Goal: Information Seeking & Learning: Learn about a topic

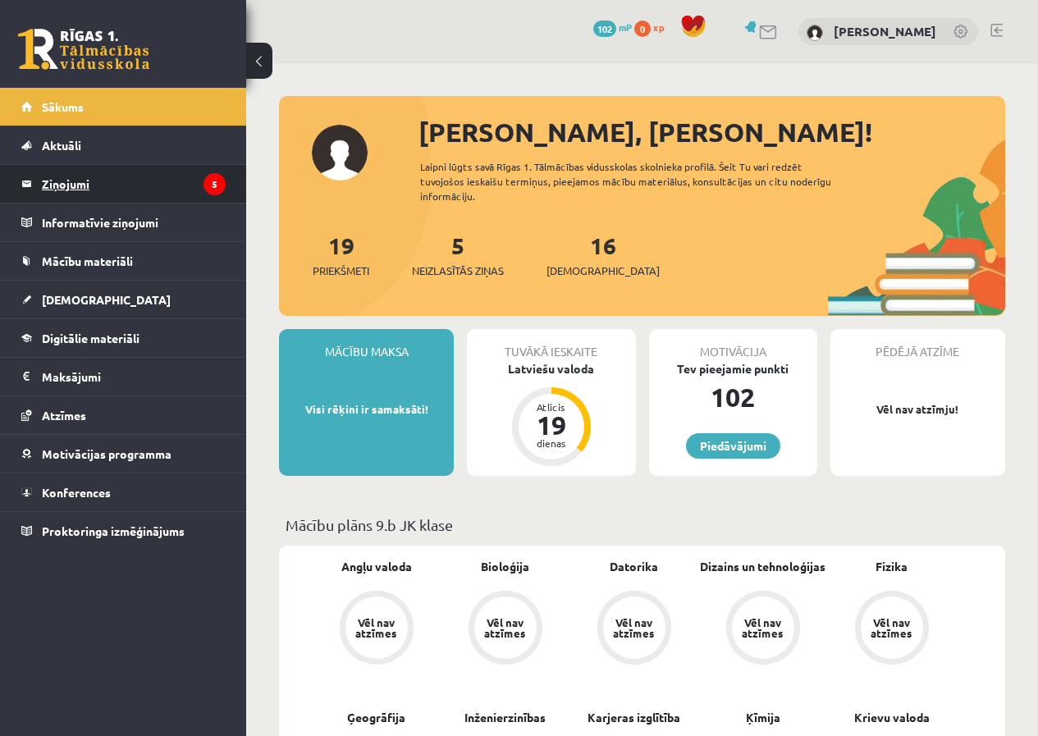
click at [130, 173] on legend "Ziņojumi 5" at bounding box center [134, 184] width 184 height 38
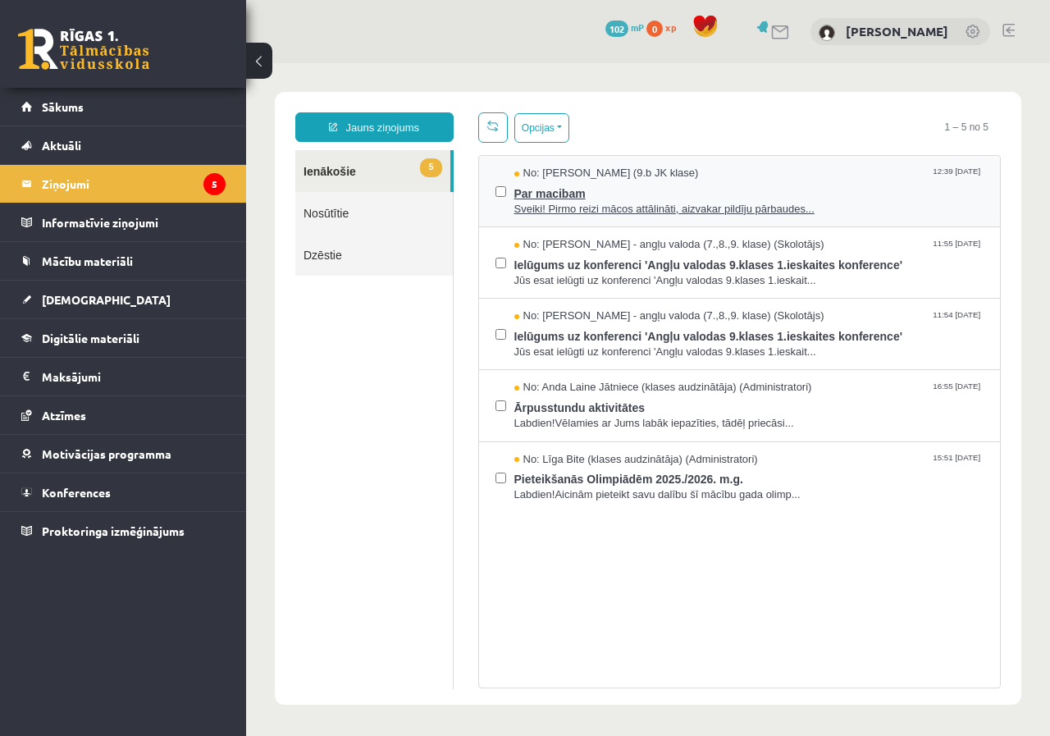
click at [751, 210] on span "Sveiki! Pirmo reizi mācos attālināti, aizvakar pildīju pārbaudes..." at bounding box center [749, 210] width 470 height 16
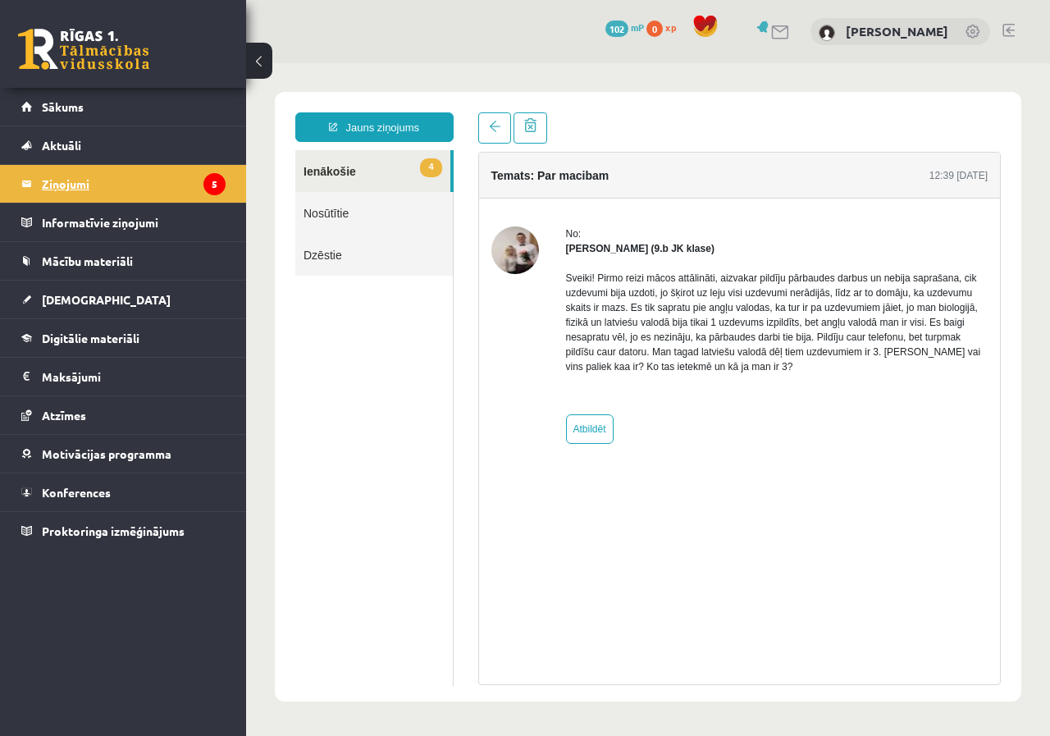
click at [154, 196] on legend "Ziņojumi 5" at bounding box center [134, 184] width 184 height 38
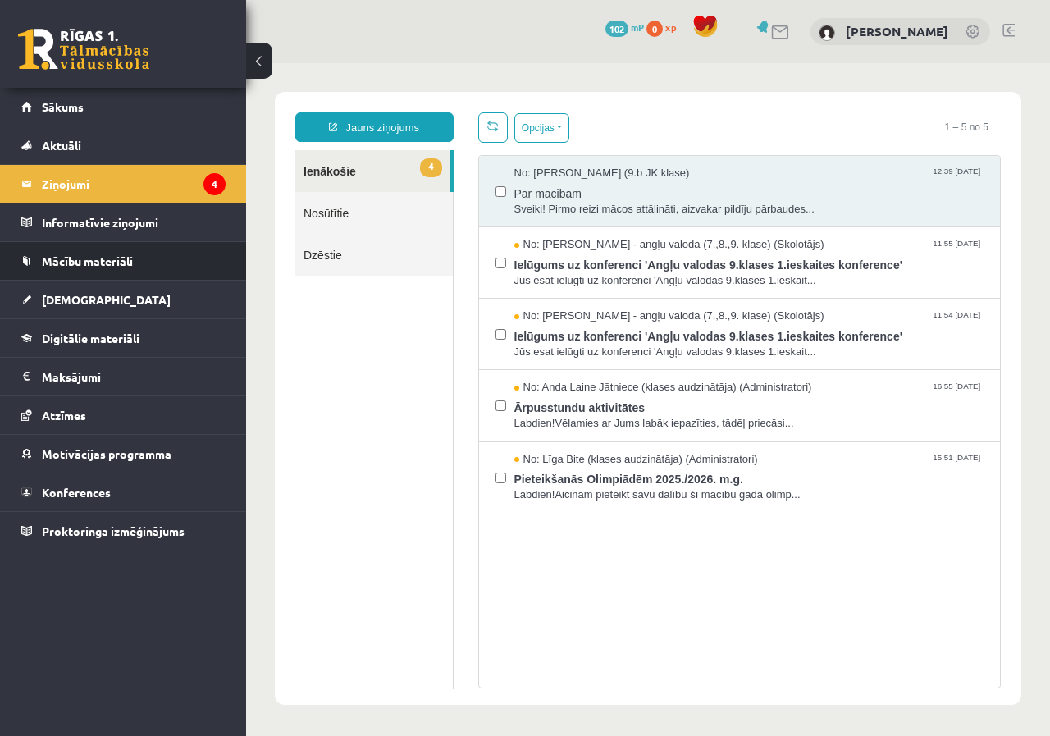
click at [94, 268] on link "Mācību materiāli" at bounding box center [123, 261] width 204 height 38
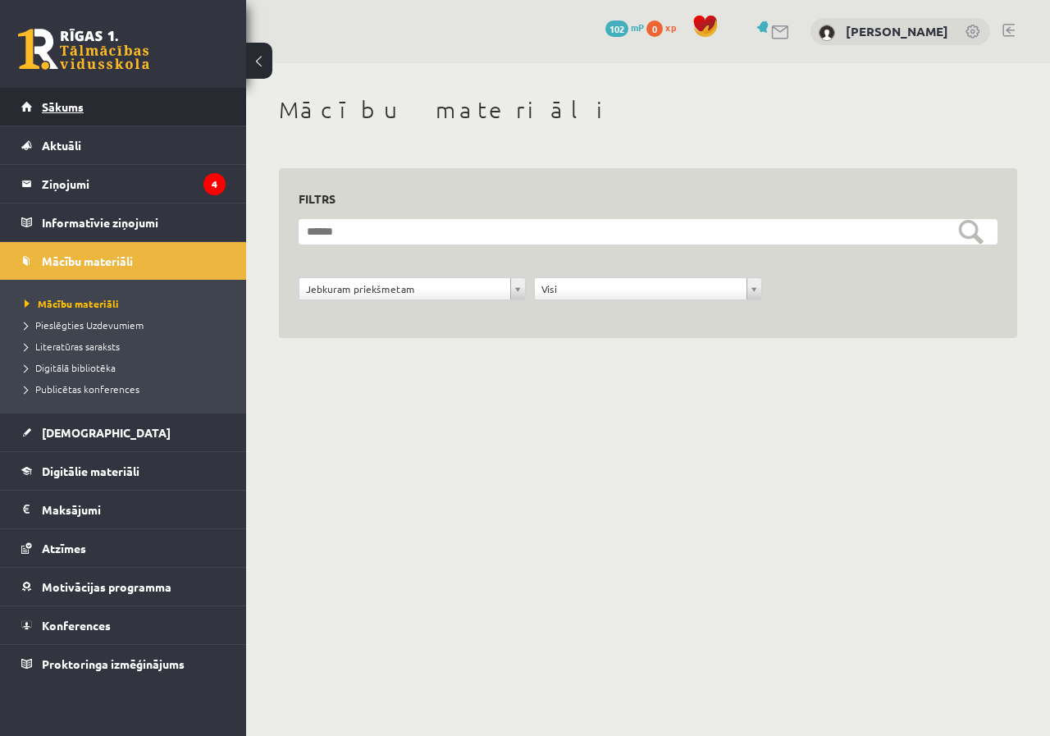
click at [55, 106] on span "Sākums" at bounding box center [63, 106] width 42 height 15
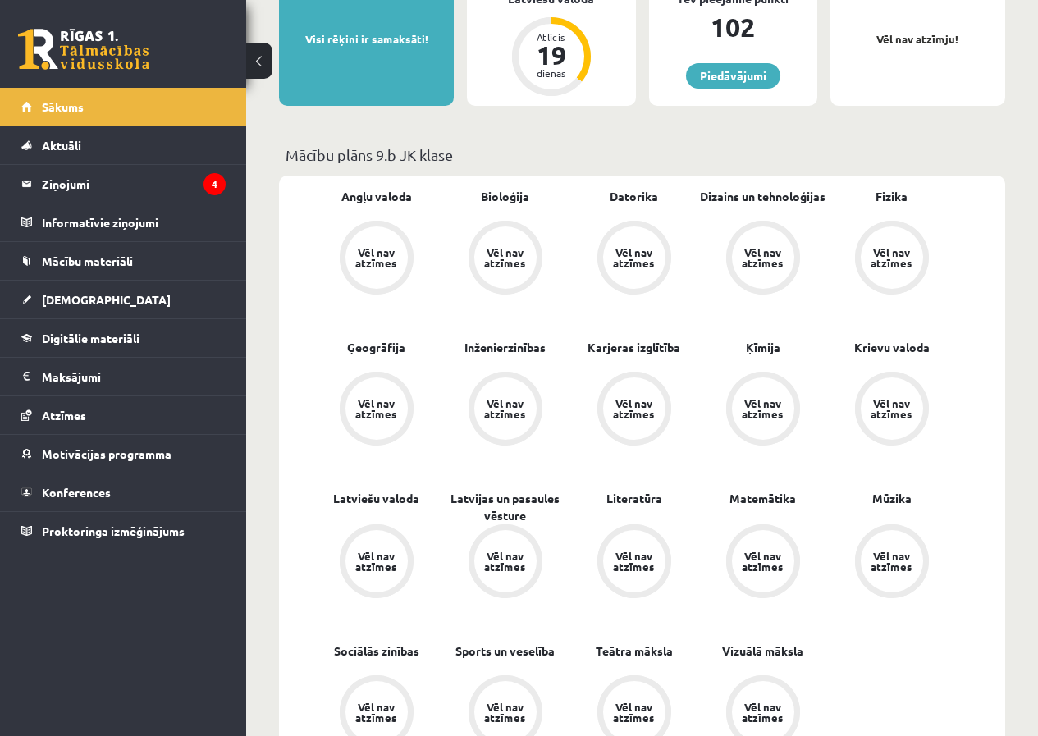
scroll to position [410, 0]
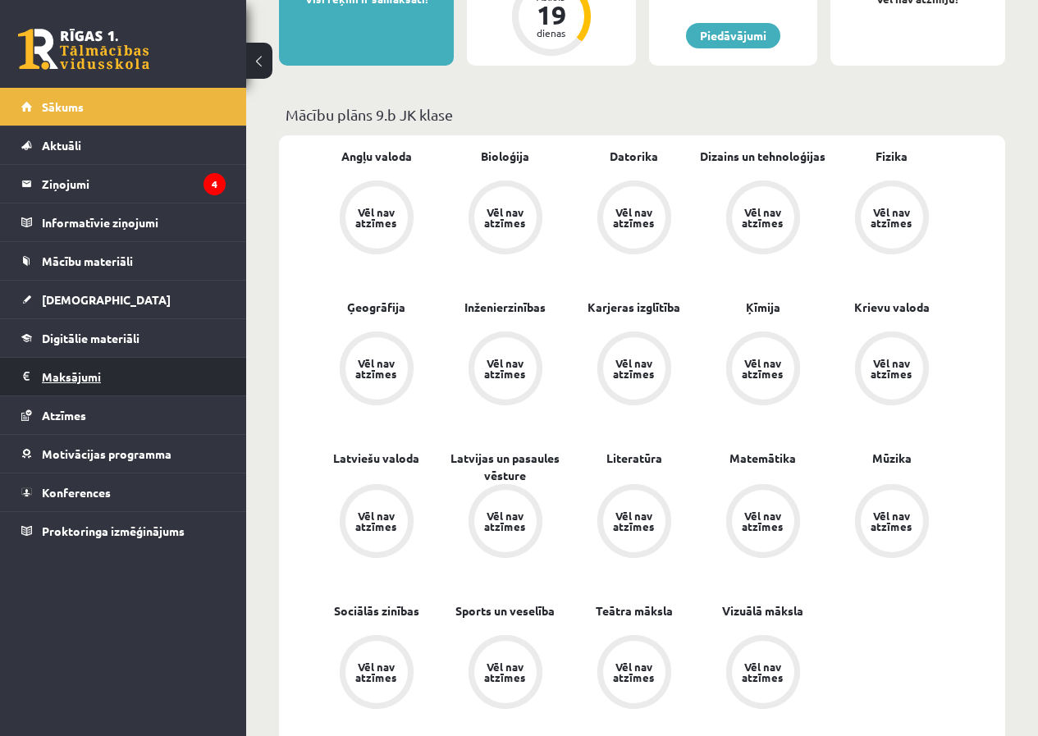
click at [116, 365] on legend "Maksājumi 0" at bounding box center [134, 377] width 184 height 38
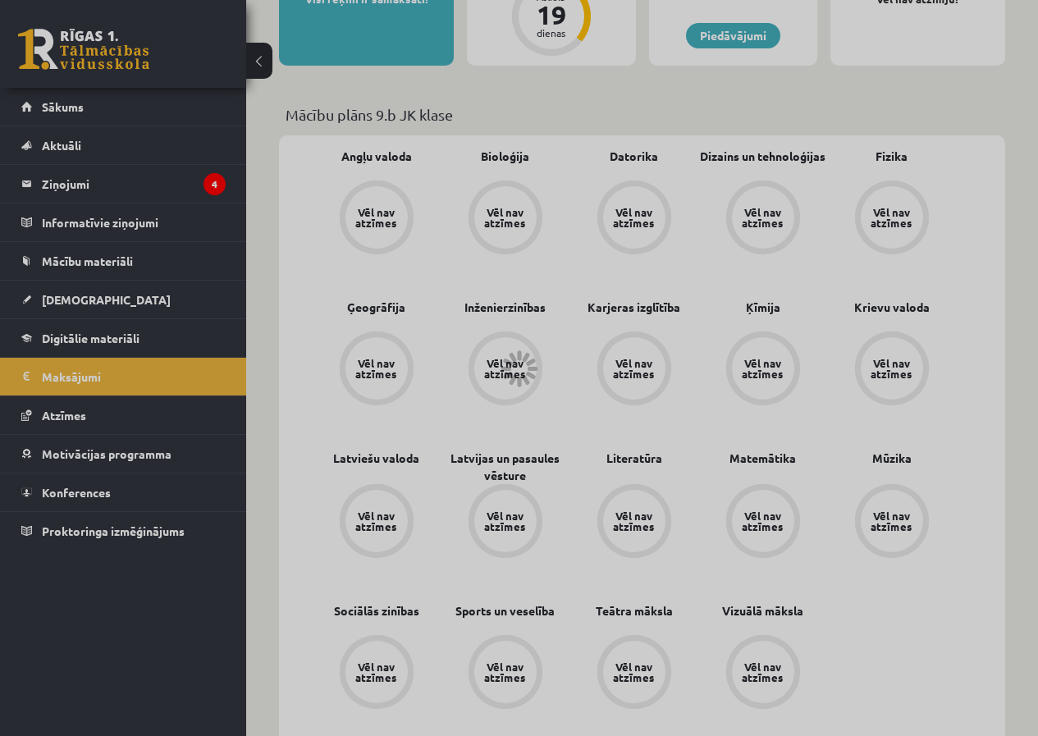
scroll to position [58, 0]
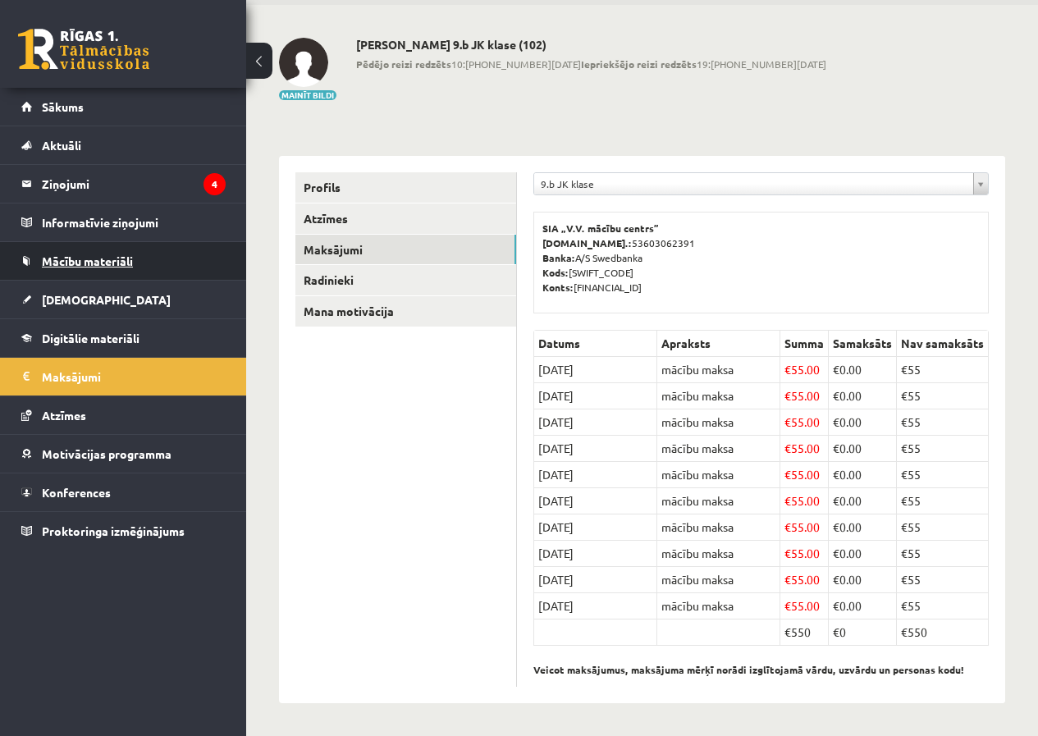
click at [57, 263] on span "Mācību materiāli" at bounding box center [87, 260] width 91 height 15
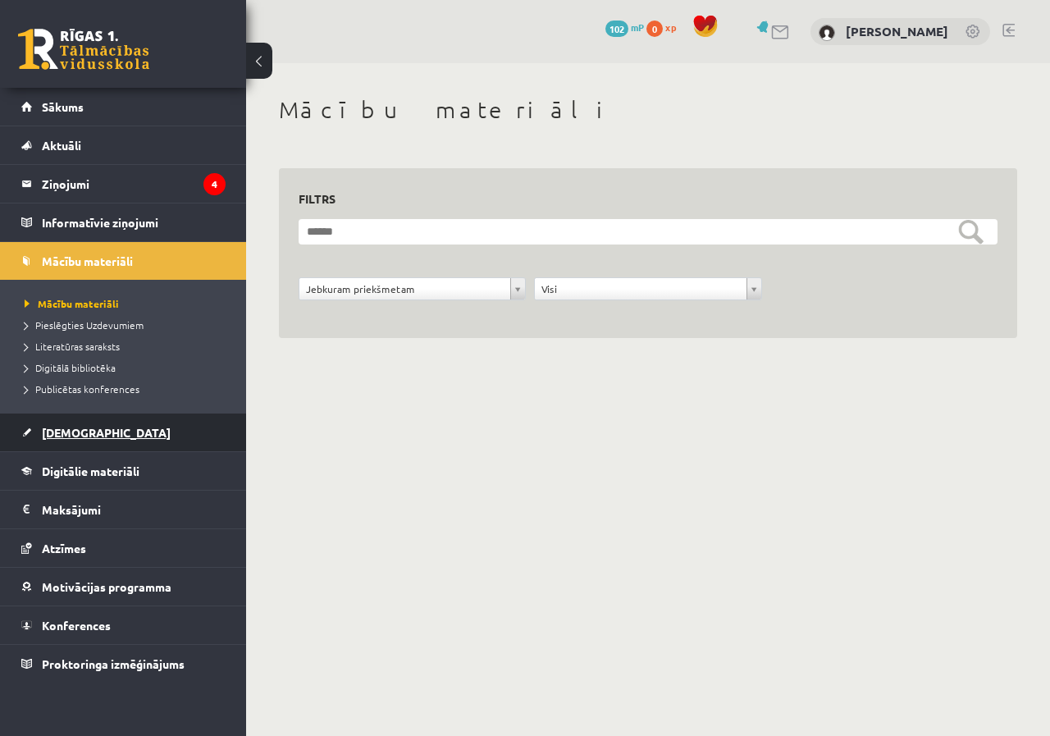
click at [76, 429] on span "[DEMOGRAPHIC_DATA]" at bounding box center [106, 432] width 129 height 15
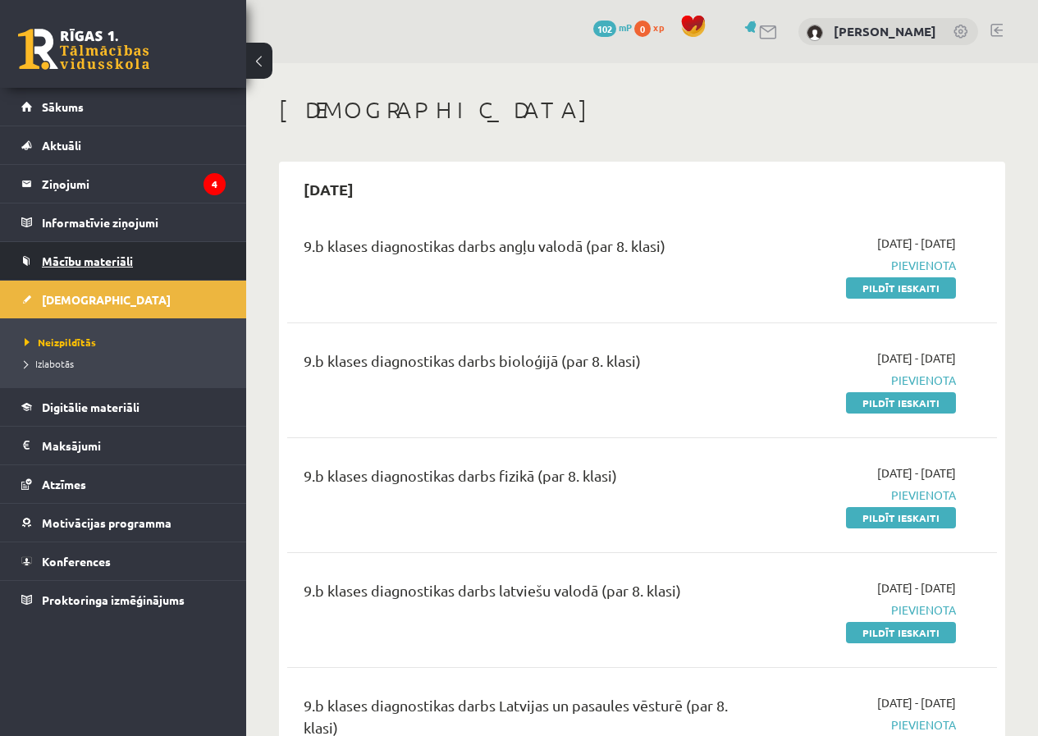
click at [129, 257] on span "Mācību materiāli" at bounding box center [87, 260] width 91 height 15
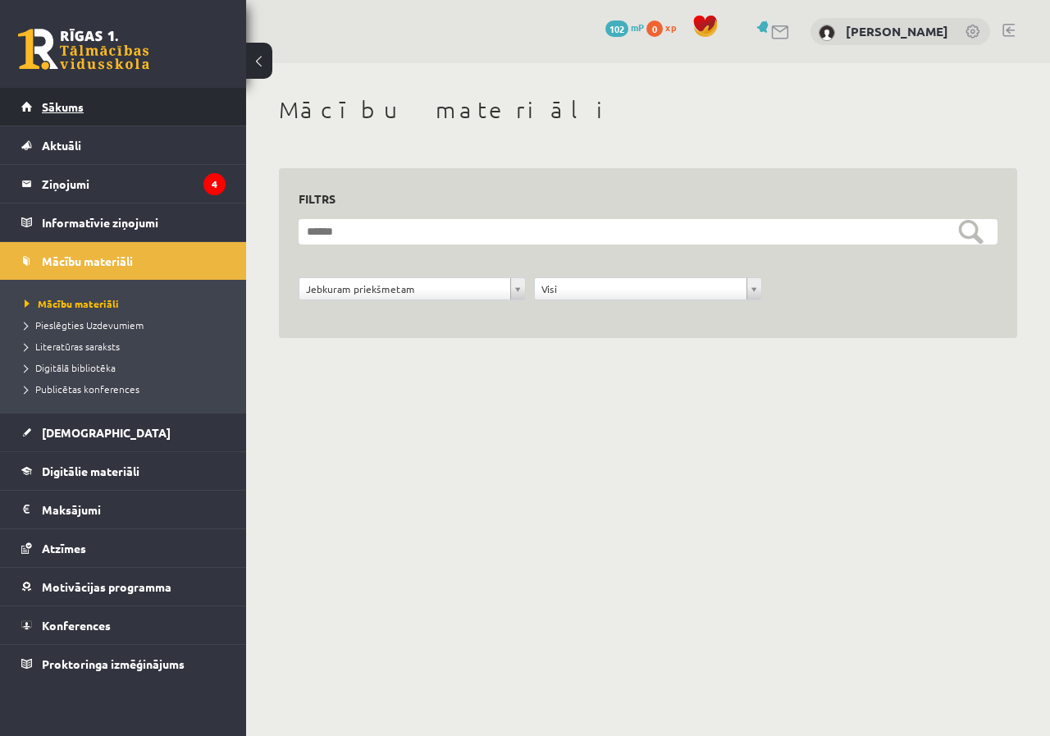
click at [57, 99] on link "Sākums" at bounding box center [123, 107] width 204 height 38
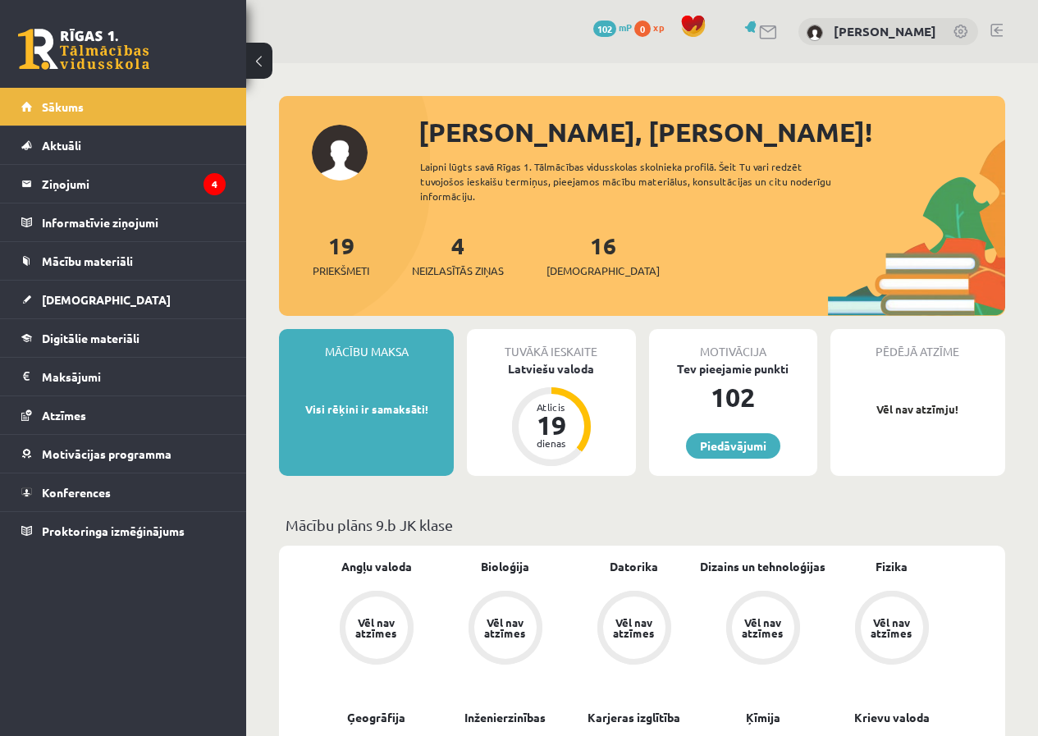
scroll to position [82, 0]
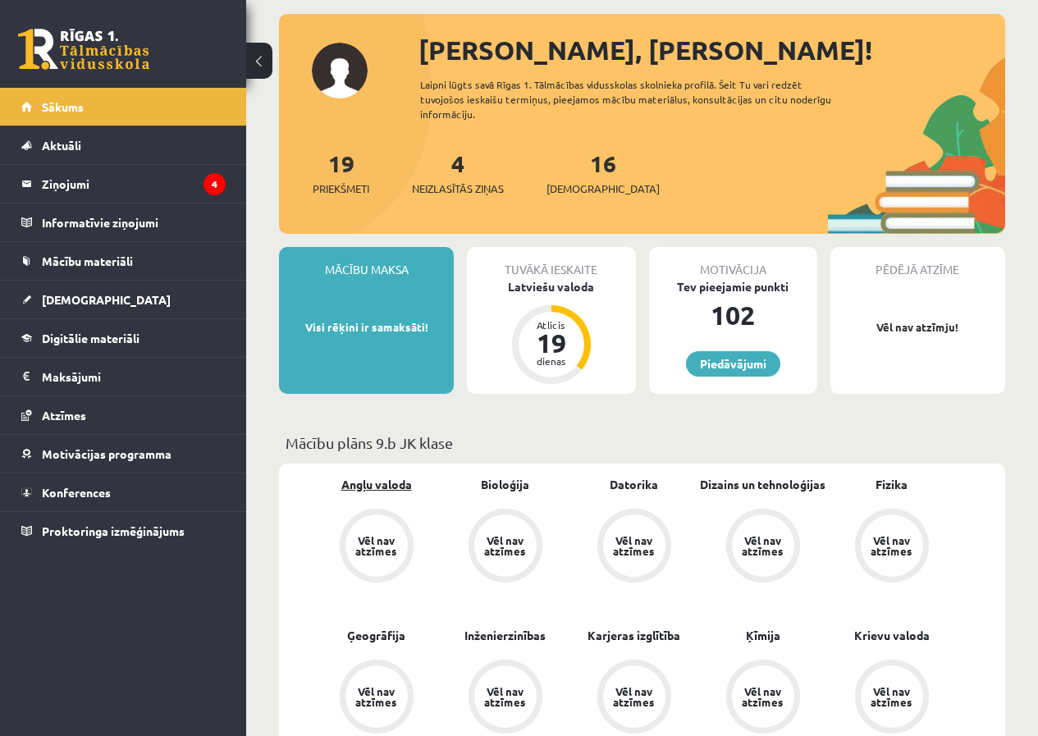
click at [391, 484] on link "Angļu valoda" at bounding box center [376, 484] width 71 height 17
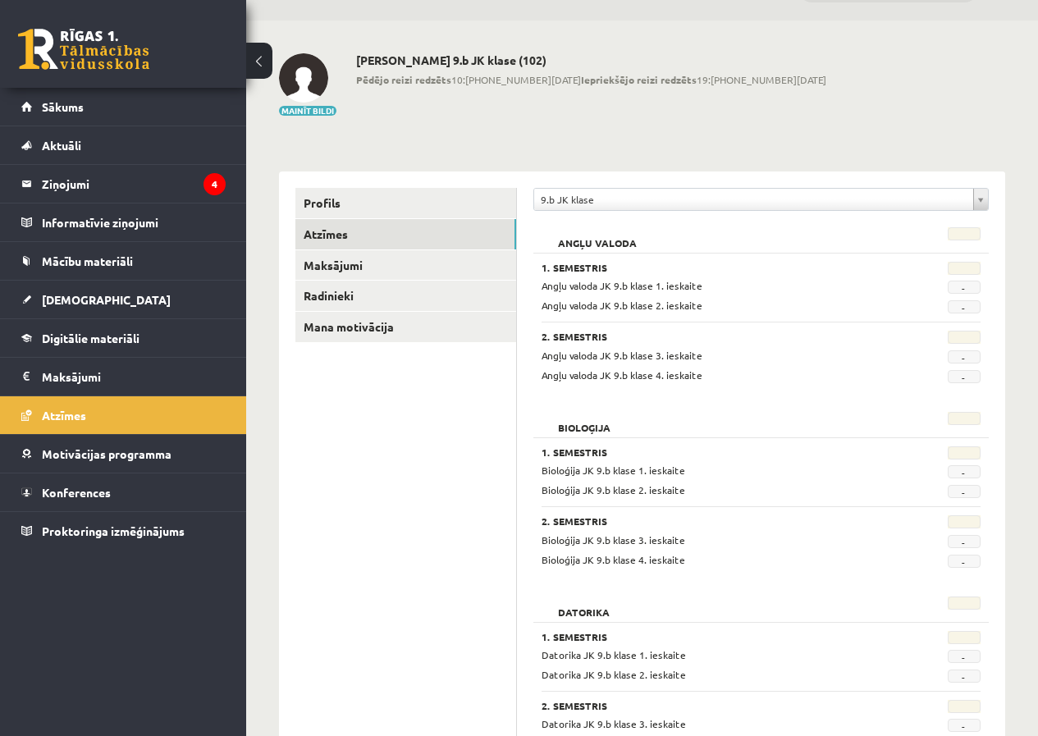
scroll to position [82, 0]
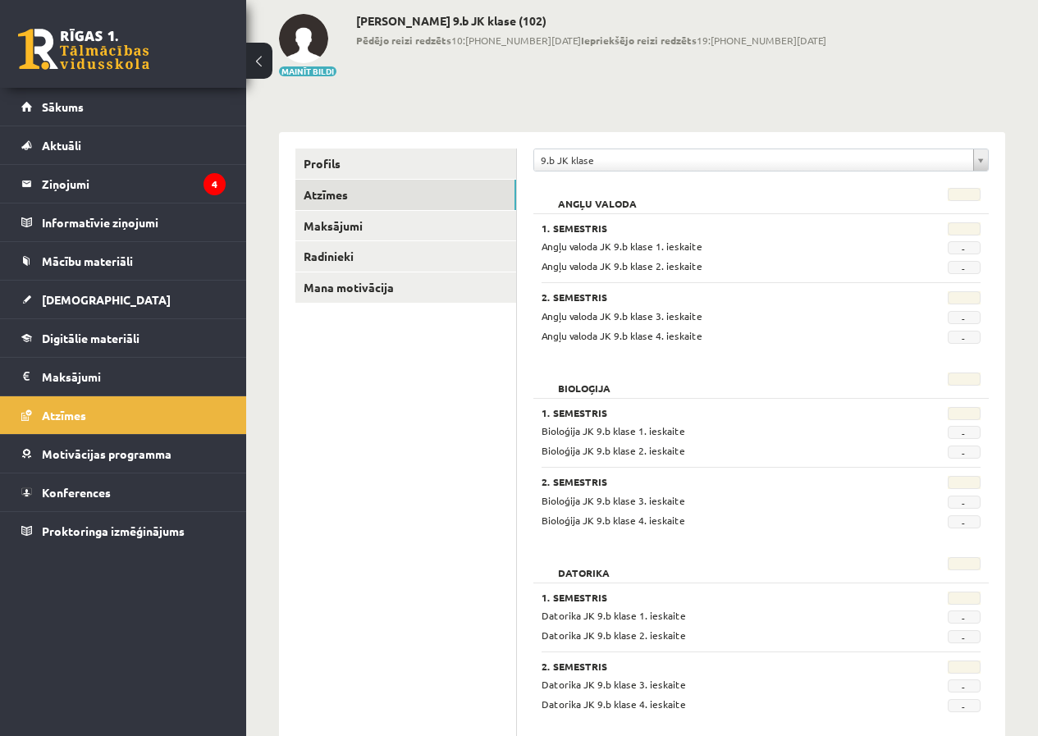
click at [607, 249] on span "Angļu valoda JK 9.b klase 1. ieskaite" at bounding box center [621, 246] width 161 height 13
click at [605, 272] on div "Angļu valoda JK 9.b klase 2. ieskaite" at bounding box center [722, 266] width 386 height 16
click at [103, 349] on link "Digitālie materiāli" at bounding box center [123, 338] width 204 height 38
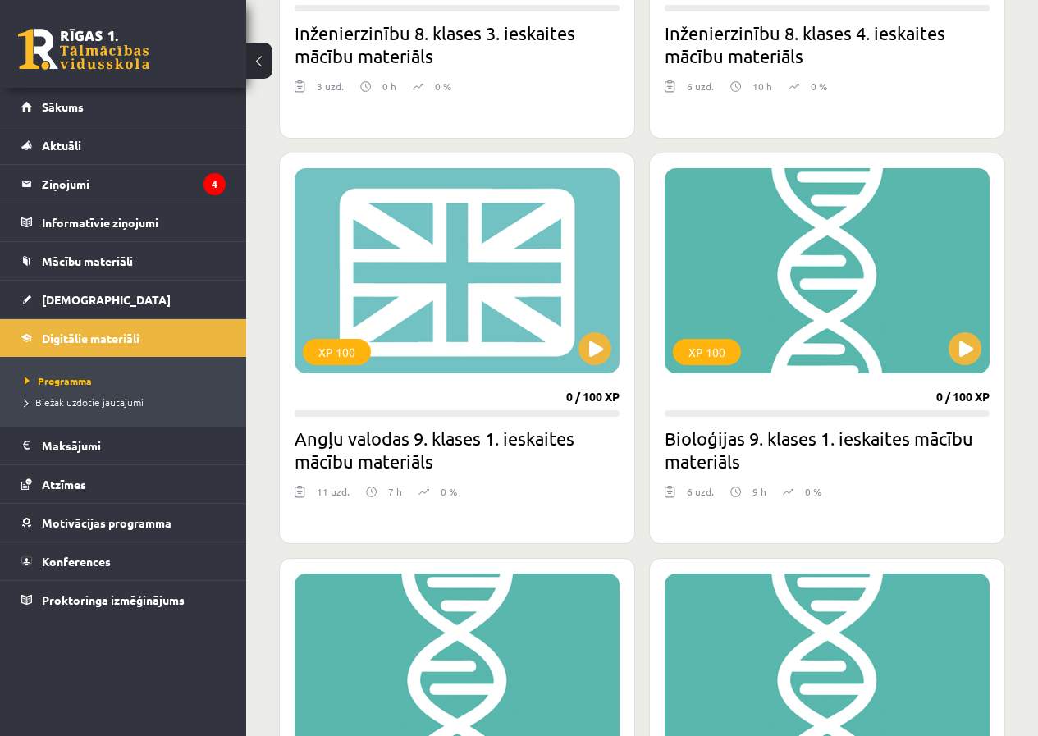
scroll to position [2297, 0]
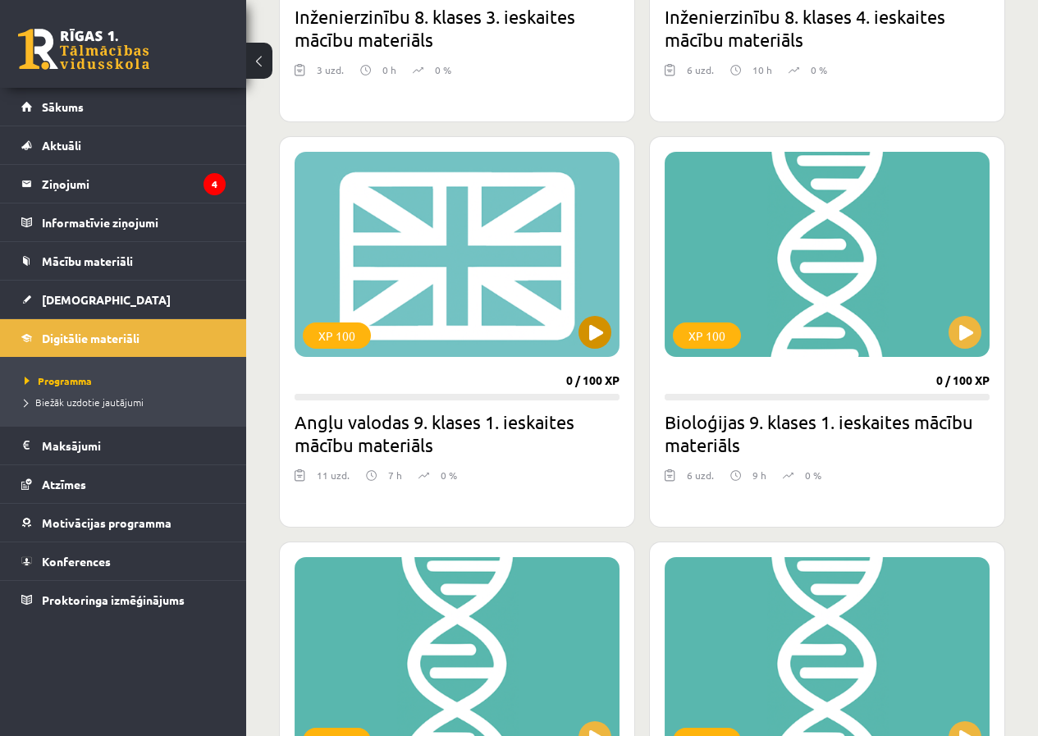
click at [466, 261] on div "XP 100" at bounding box center [457, 254] width 325 height 205
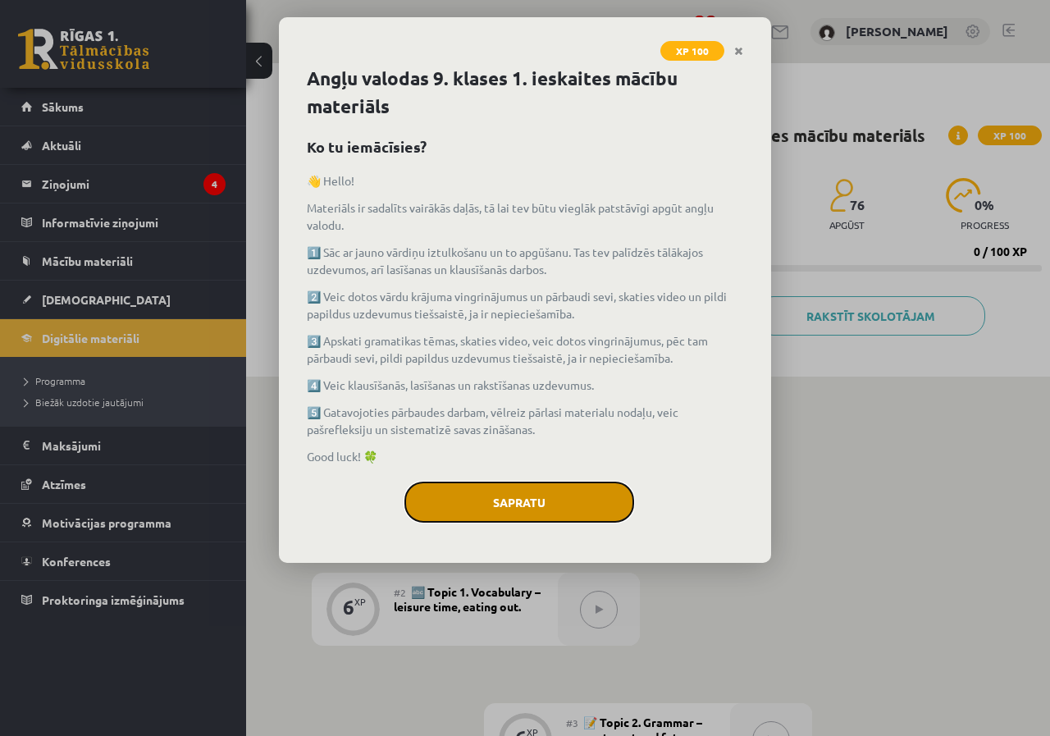
click at [601, 503] on button "Sapratu" at bounding box center [519, 502] width 230 height 41
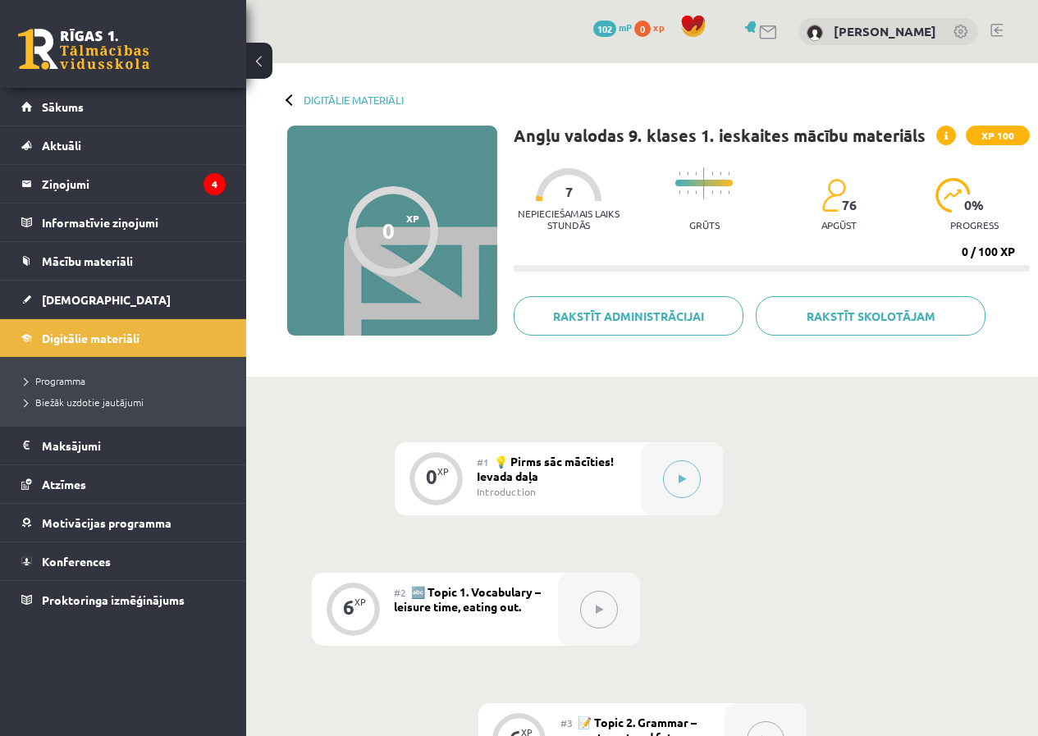
scroll to position [82, 0]
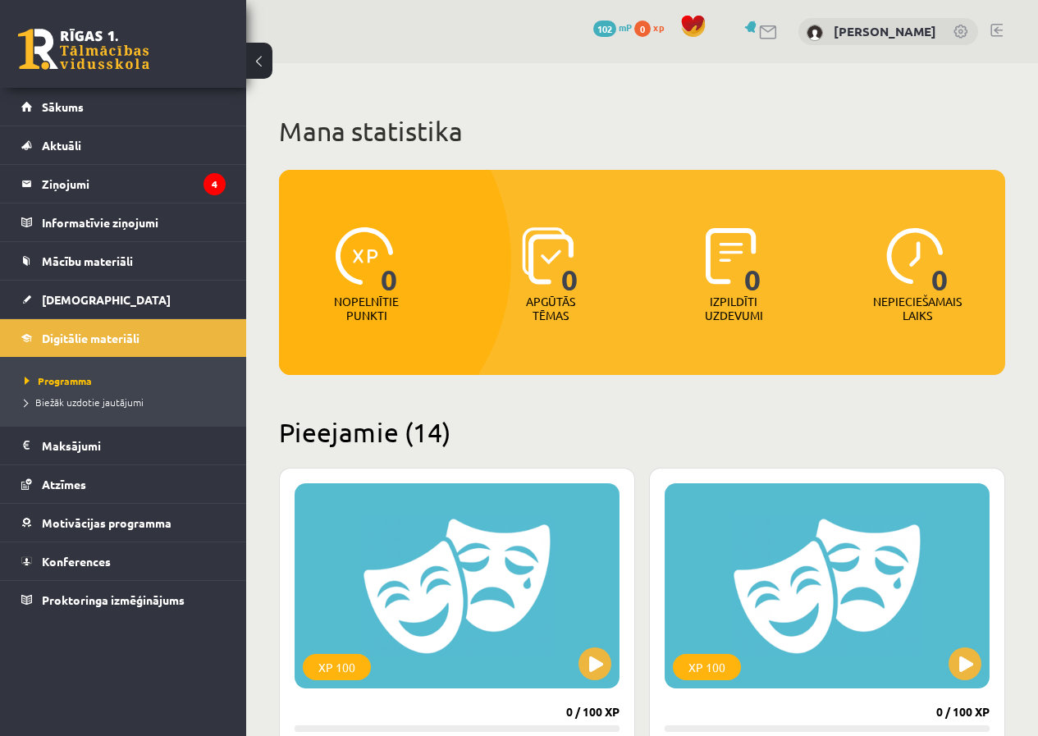
scroll to position [2297, 0]
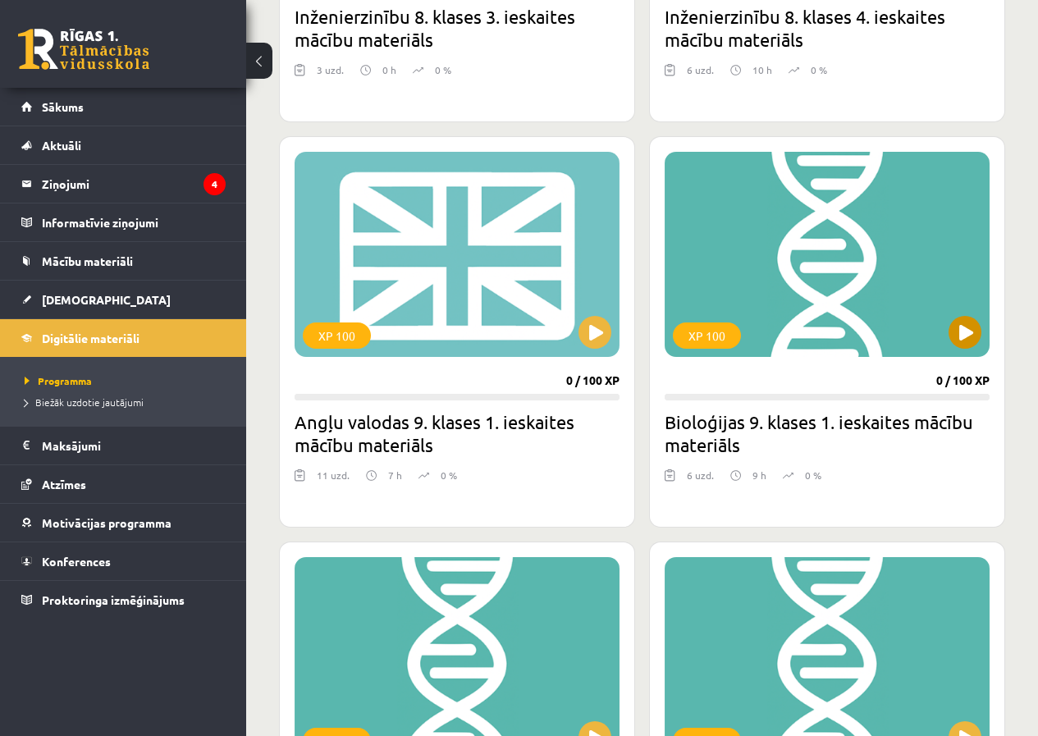
click at [831, 244] on div "XP 100" at bounding box center [826, 254] width 325 height 205
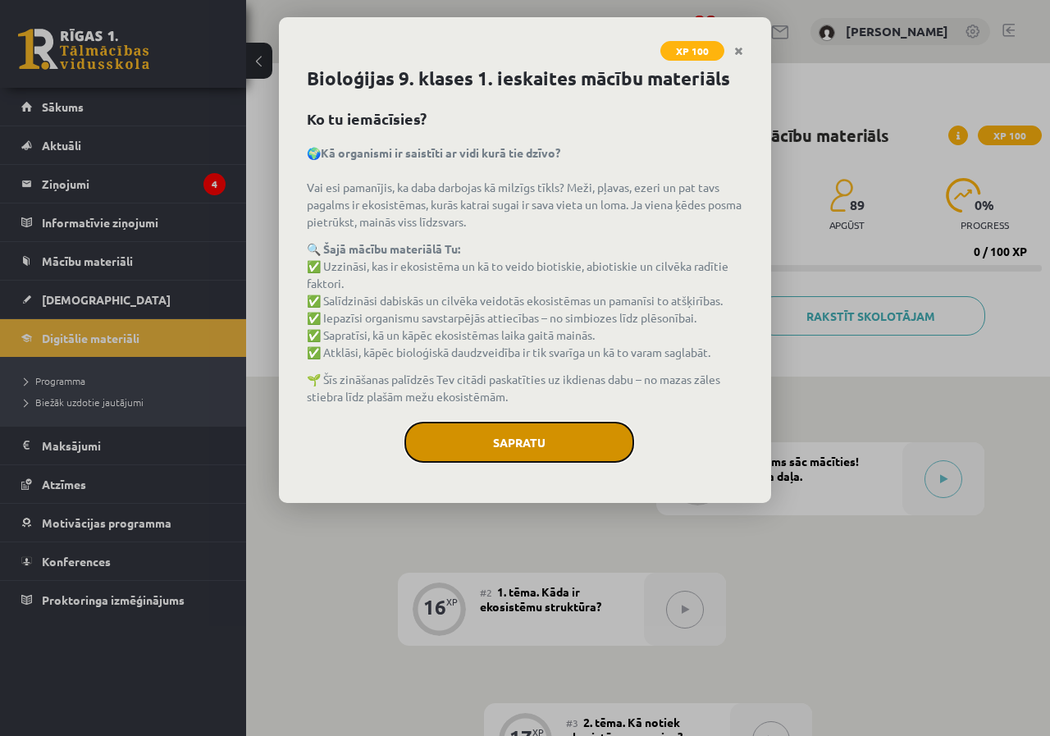
click at [541, 450] on button "Sapratu" at bounding box center [519, 442] width 230 height 41
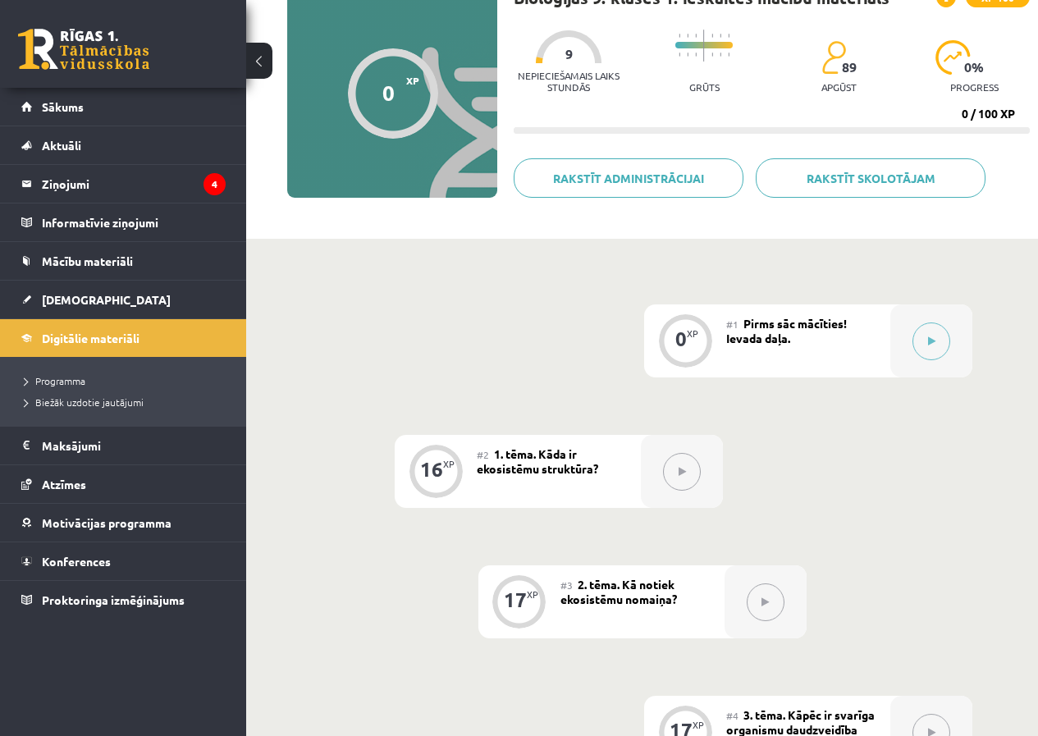
scroll to position [164, 0]
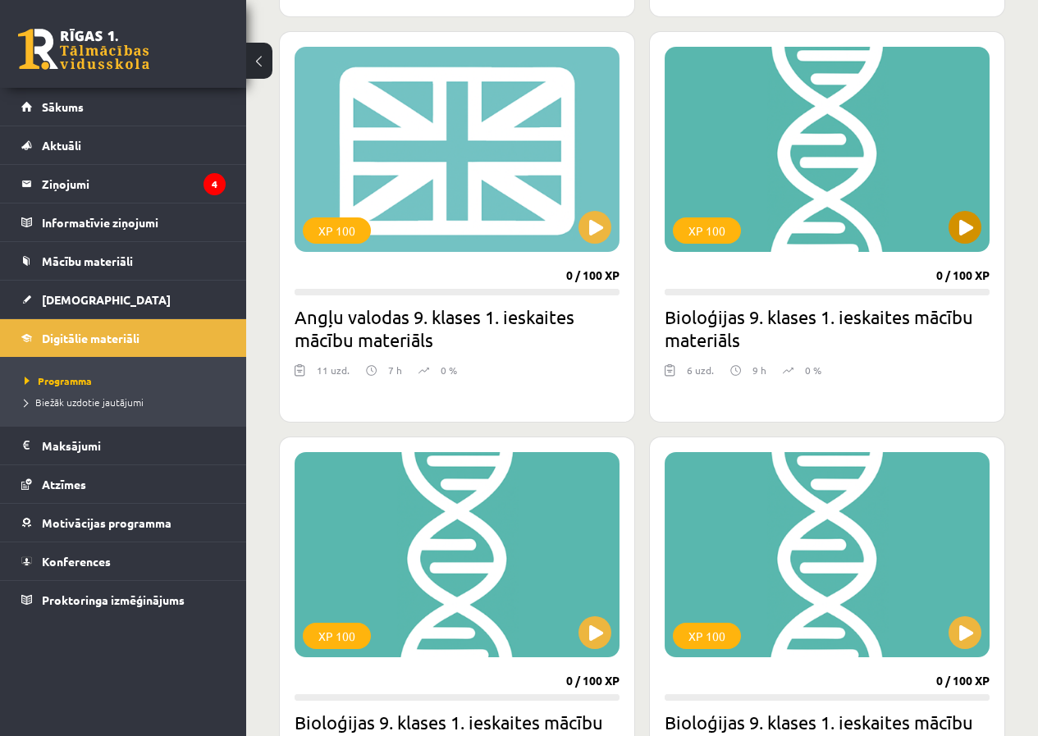
scroll to position [2450, 0]
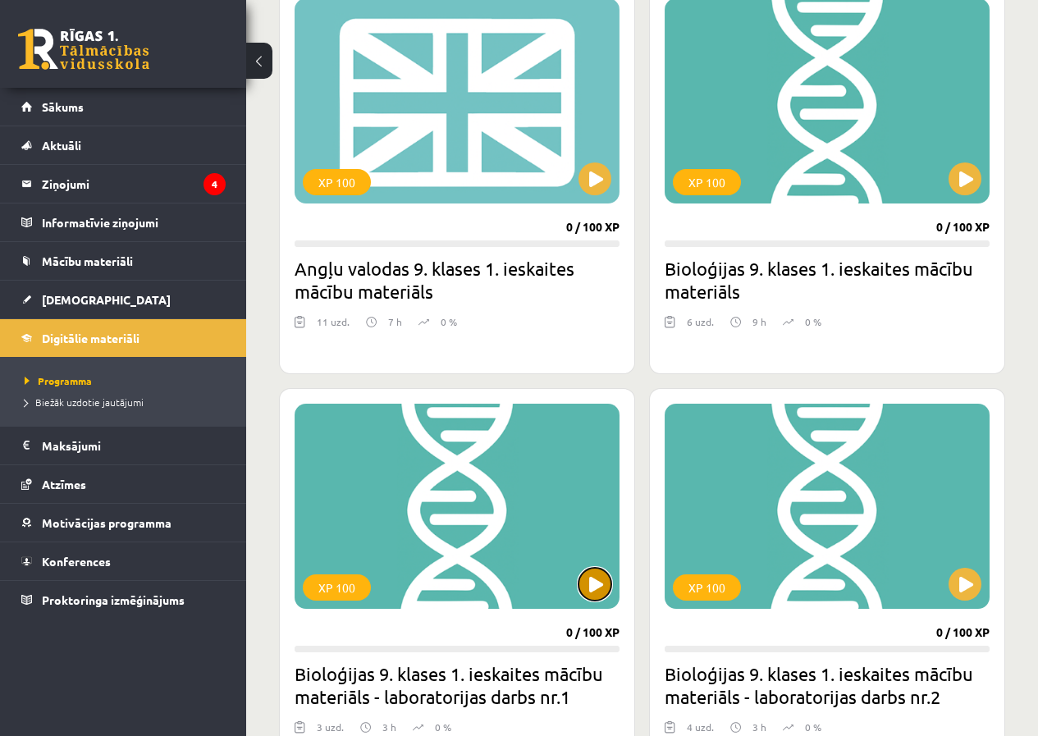
click at [593, 589] on button at bounding box center [594, 584] width 33 height 33
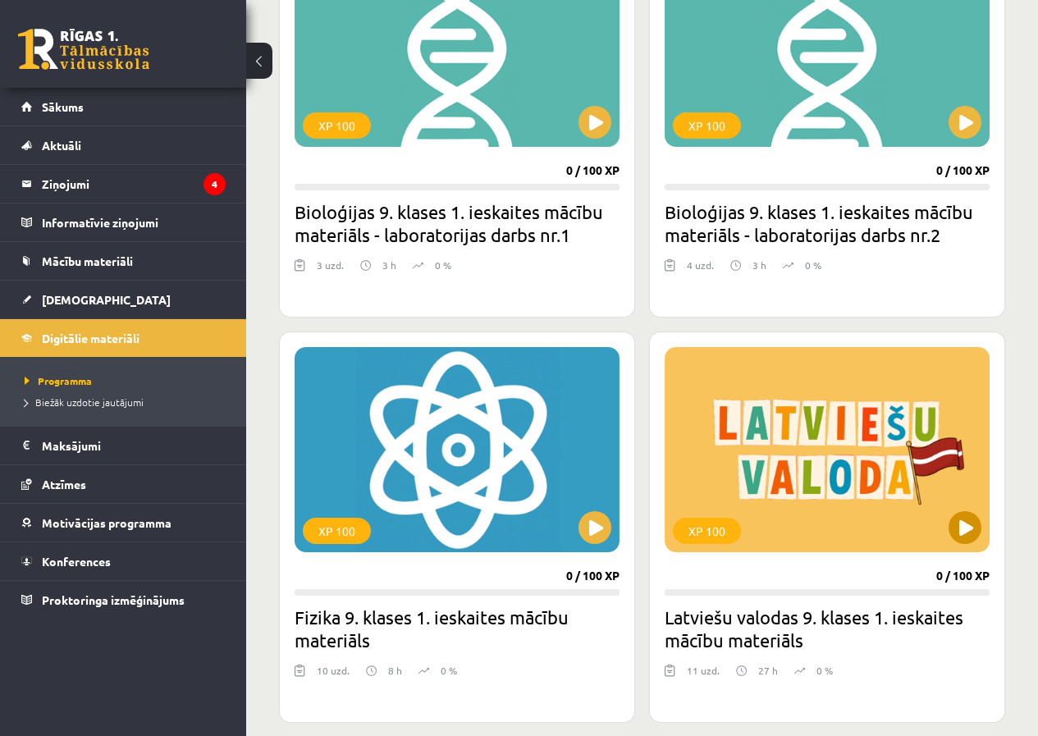
scroll to position [2943, 0]
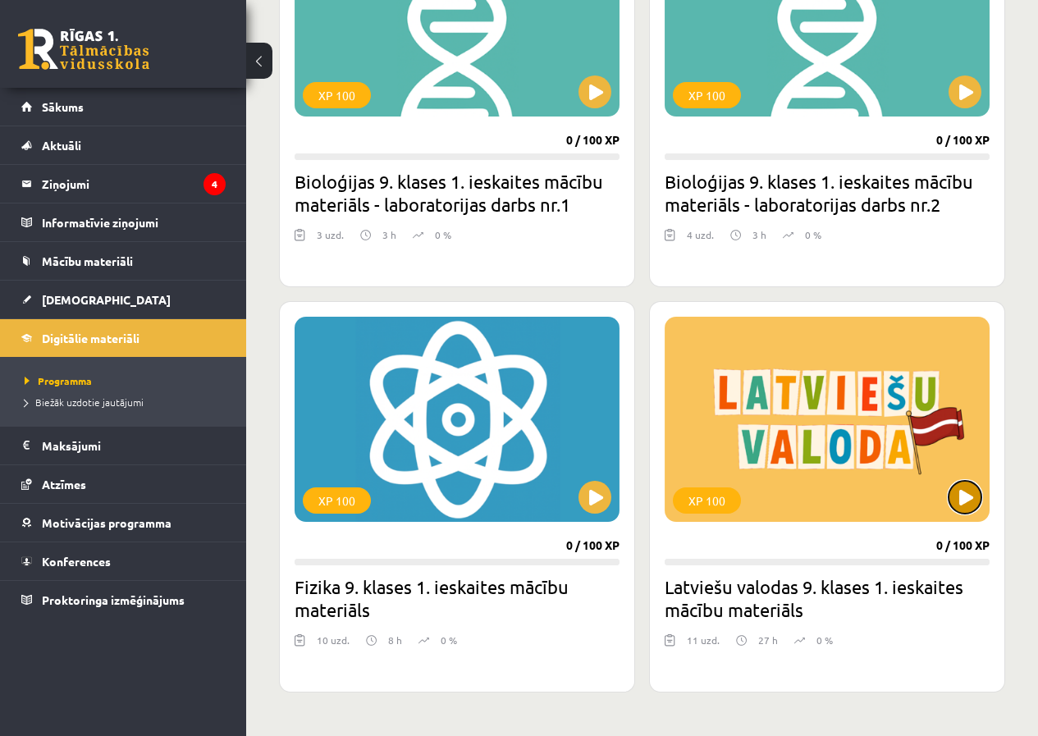
click at [963, 495] on button at bounding box center [964, 497] width 33 height 33
click at [959, 520] on div "XP 100" at bounding box center [826, 419] width 325 height 205
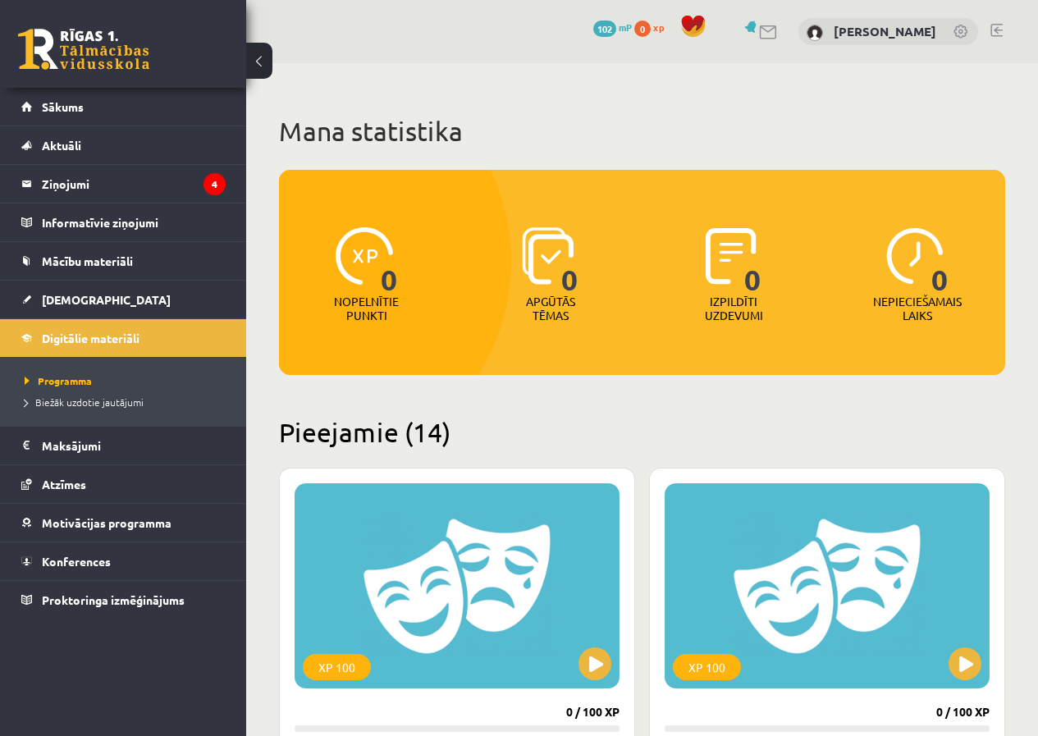
scroll to position [2943, 0]
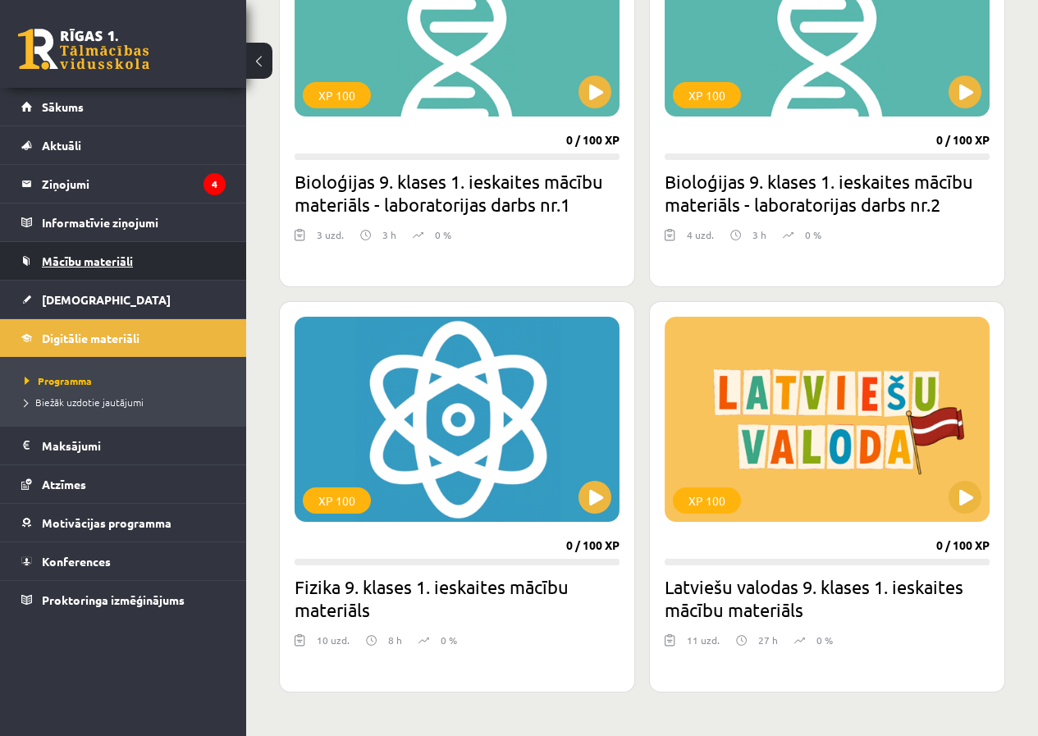
click at [103, 257] on span "Mācību materiāli" at bounding box center [87, 260] width 91 height 15
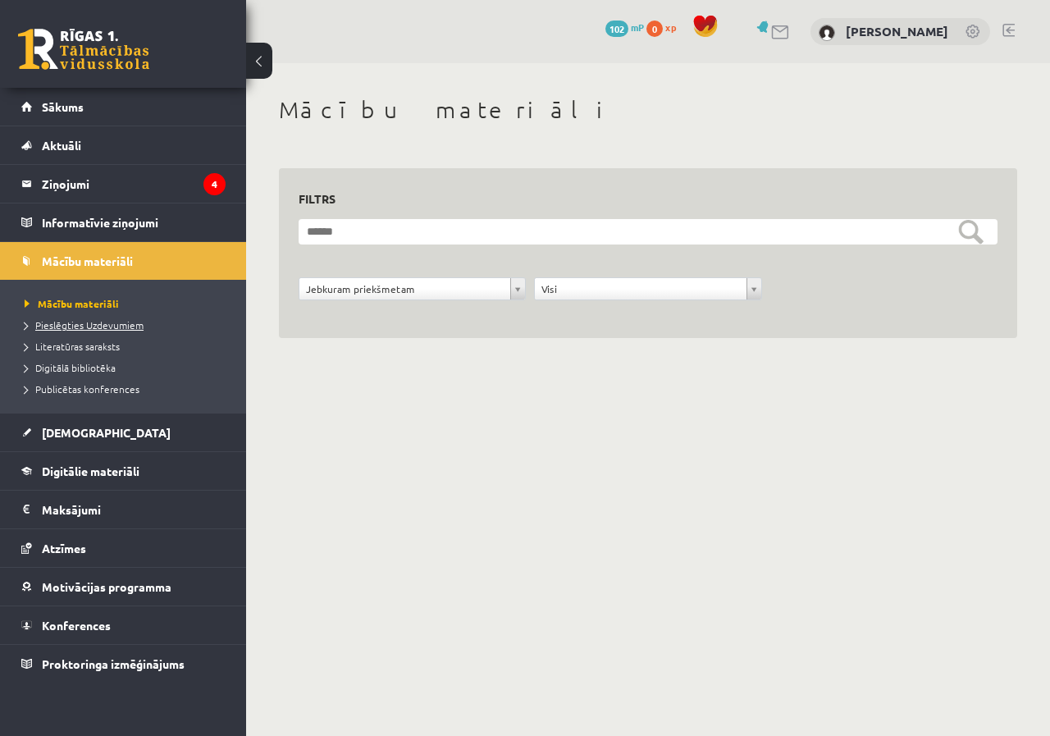
click at [81, 327] on span "Pieslēgties Uzdevumiem" at bounding box center [84, 324] width 119 height 13
click at [100, 347] on span "Literatūras saraksts" at bounding box center [72, 346] width 95 height 13
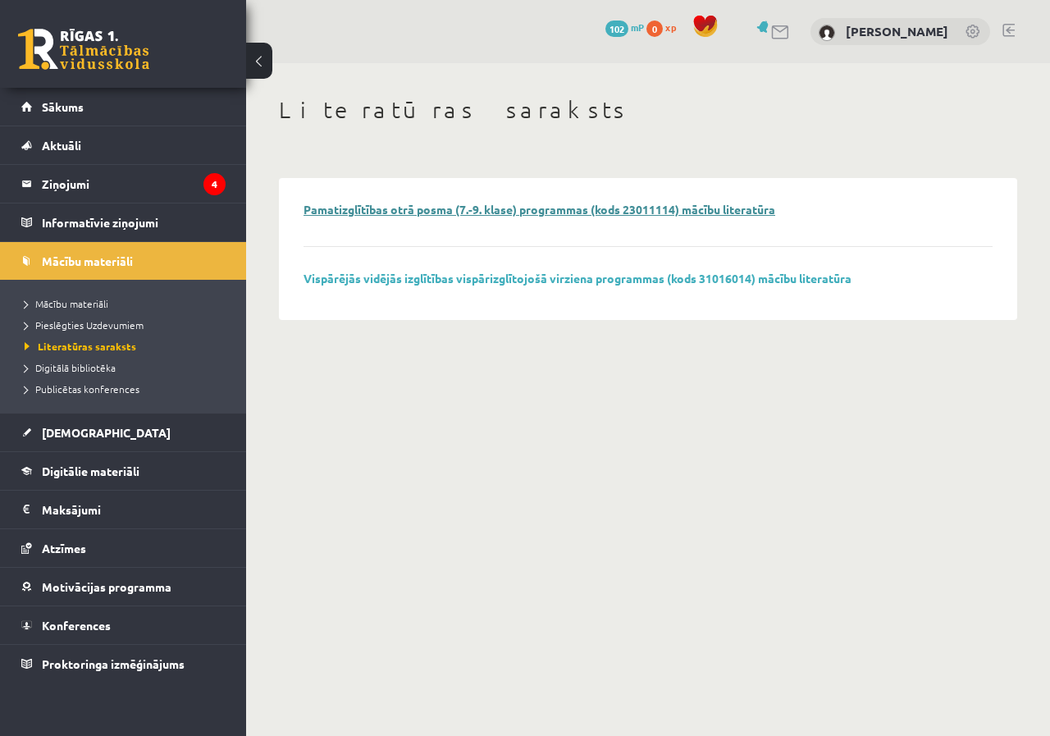
click at [650, 214] on link "Pamatizglītības otrā posma (7.-9. klase) programmas (kods 23011114) mācību lite…" at bounding box center [540, 209] width 472 height 15
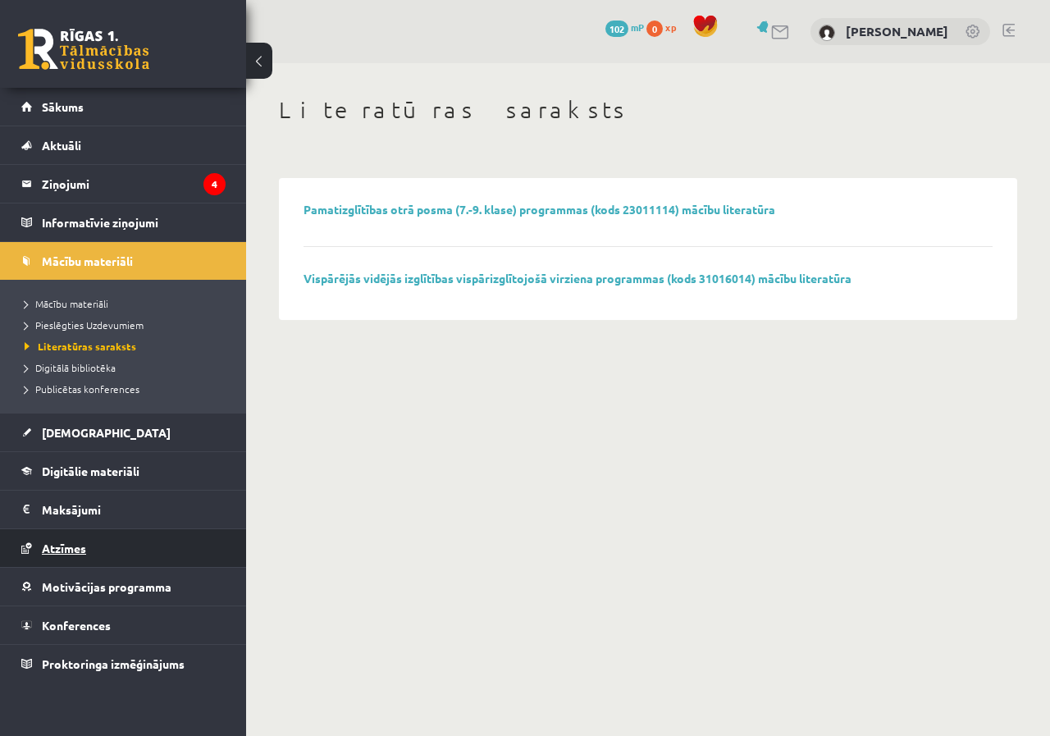
click at [48, 552] on span "Atzīmes" at bounding box center [64, 548] width 44 height 15
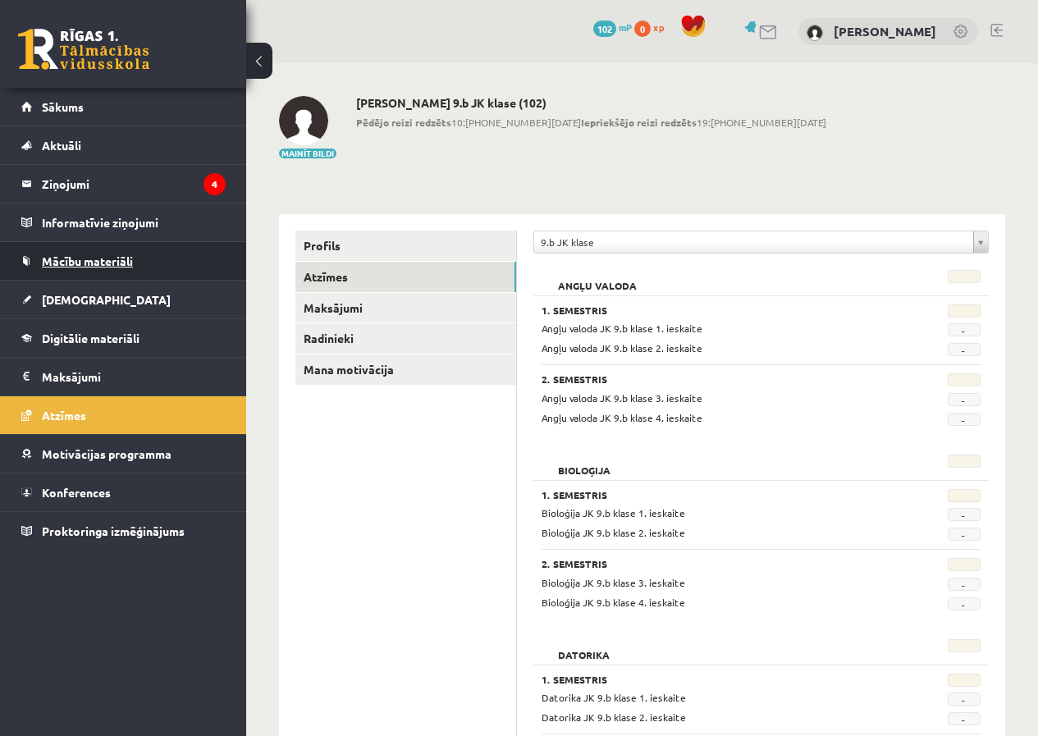
click at [65, 263] on span "Mācību materiāli" at bounding box center [87, 260] width 91 height 15
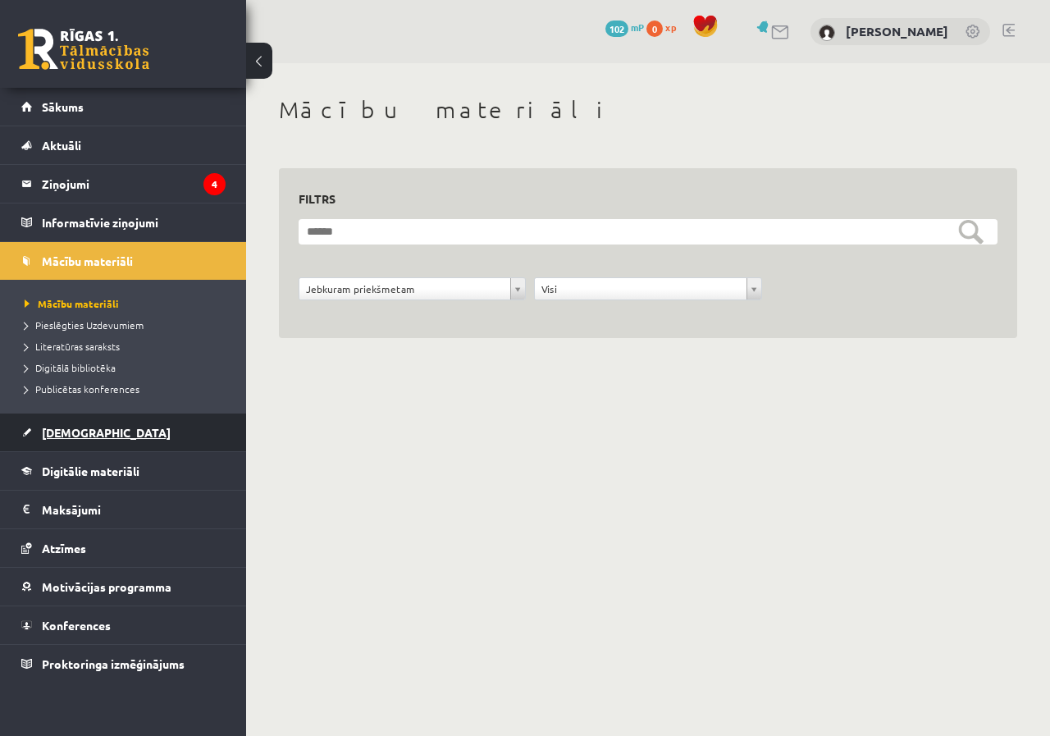
click at [77, 424] on link "[DEMOGRAPHIC_DATA]" at bounding box center [123, 432] width 204 height 38
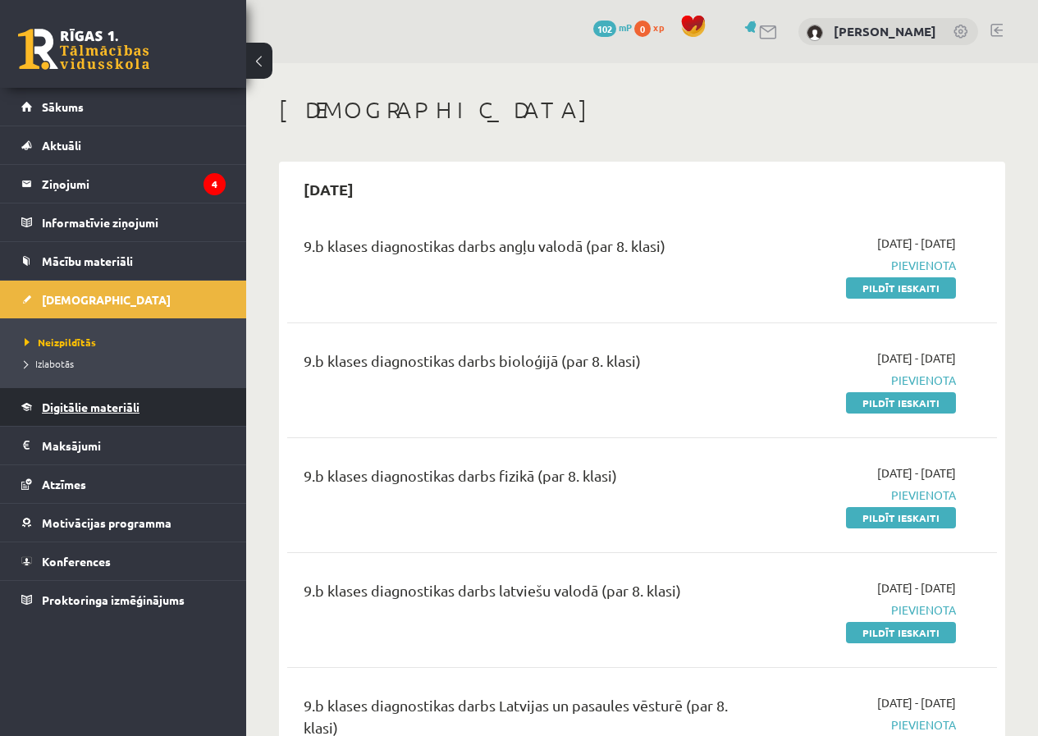
click at [121, 405] on span "Digitālie materiāli" at bounding box center [91, 407] width 98 height 15
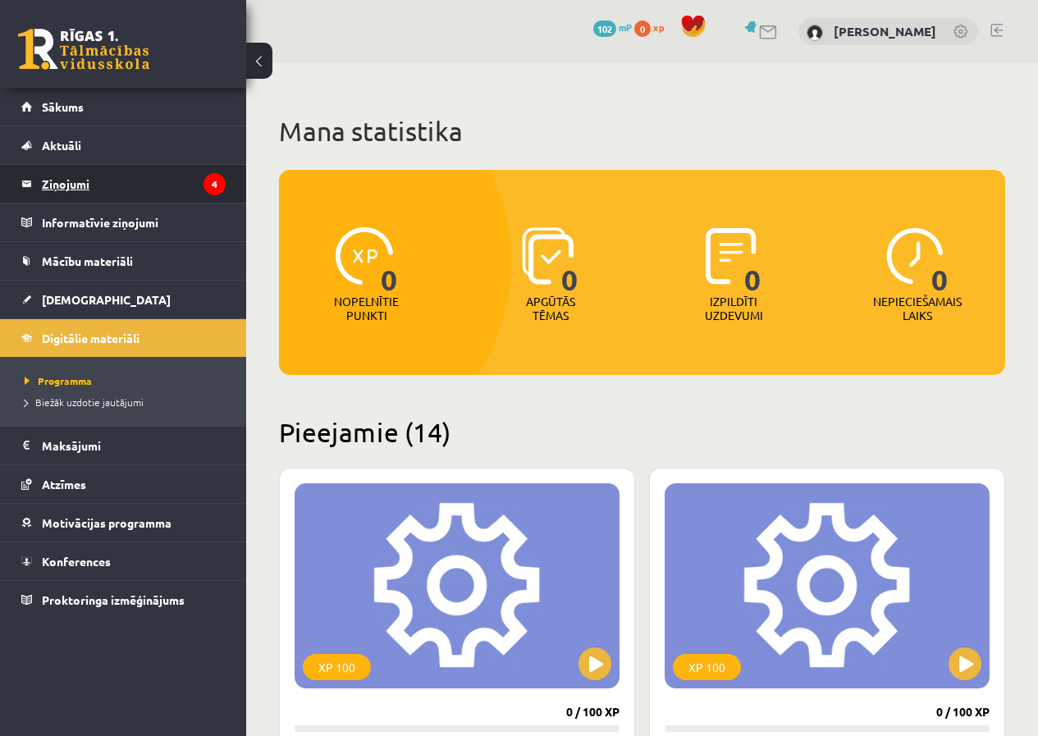
click at [83, 189] on legend "Ziņojumi 4" at bounding box center [134, 184] width 184 height 38
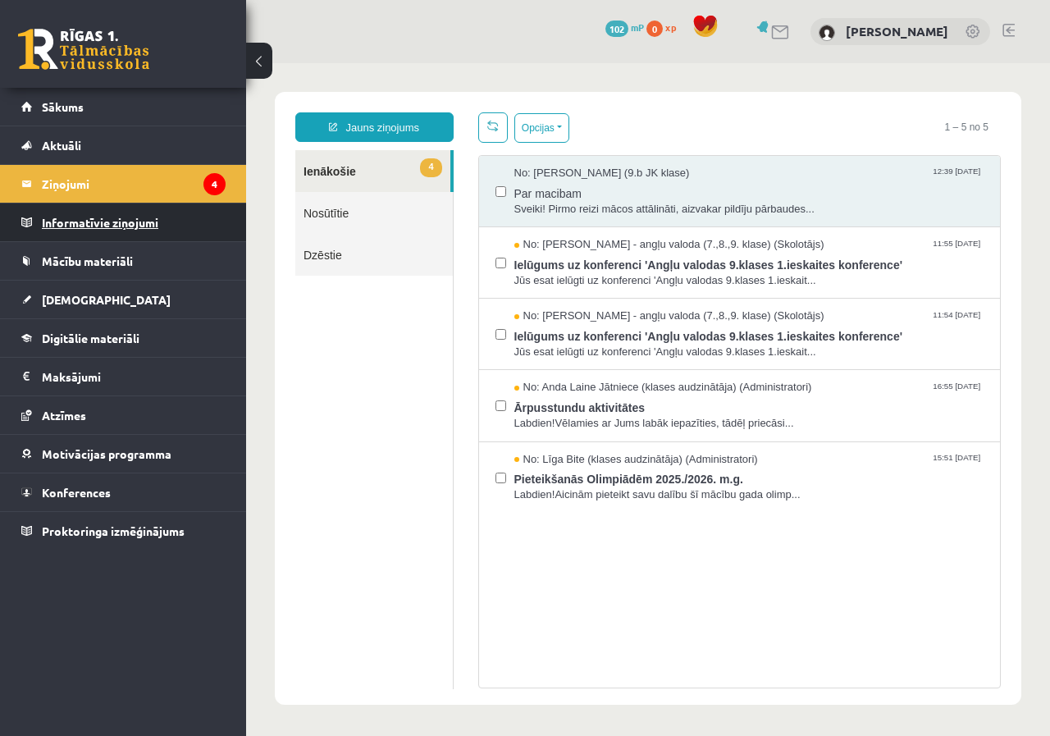
click at [75, 222] on legend "Informatīvie ziņojumi 0" at bounding box center [134, 222] width 184 height 38
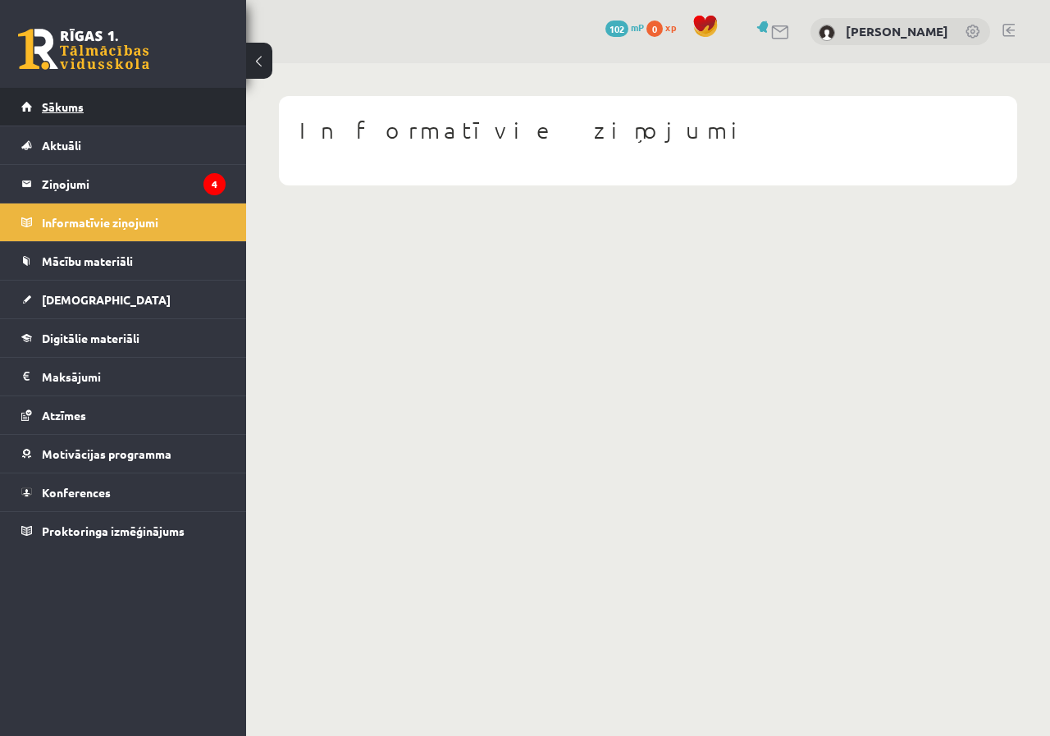
click at [53, 104] on span "Sākums" at bounding box center [63, 106] width 42 height 15
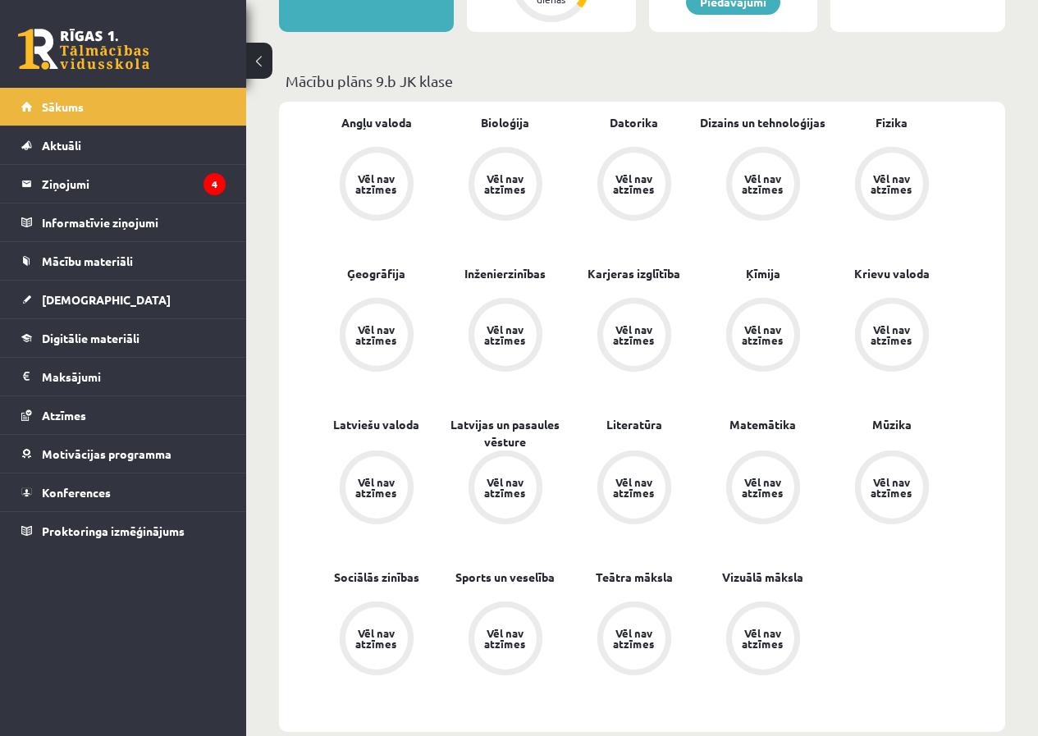
scroll to position [492, 0]
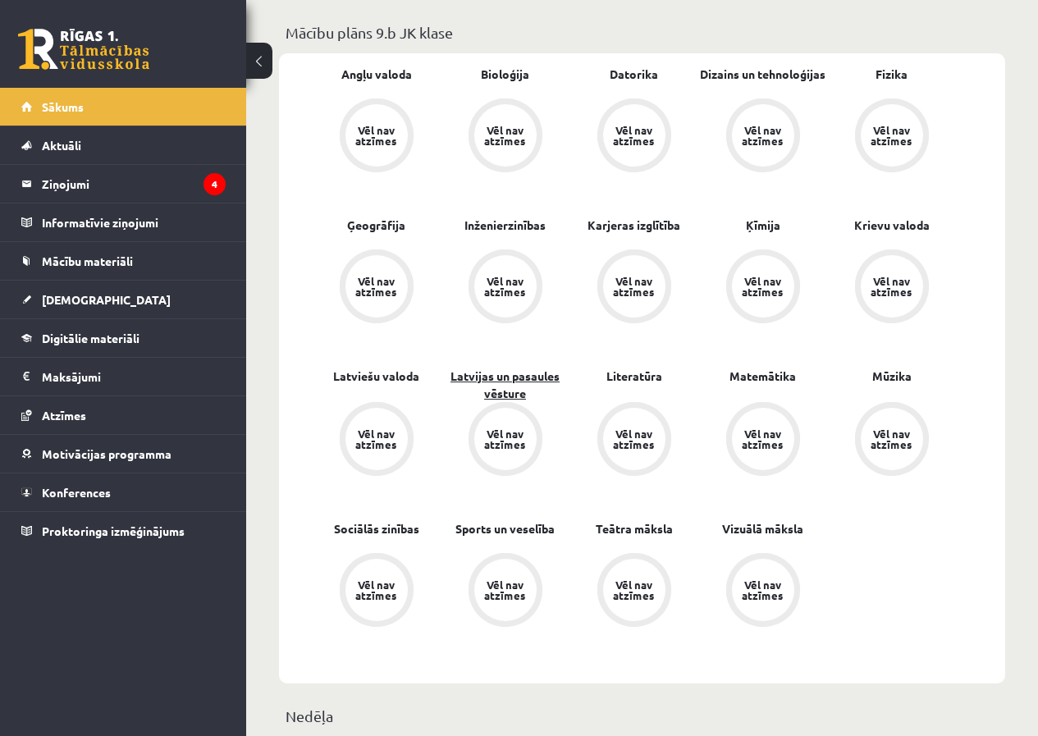
click at [511, 379] on link "Latvijas un pasaules vēsture" at bounding box center [505, 385] width 129 height 34
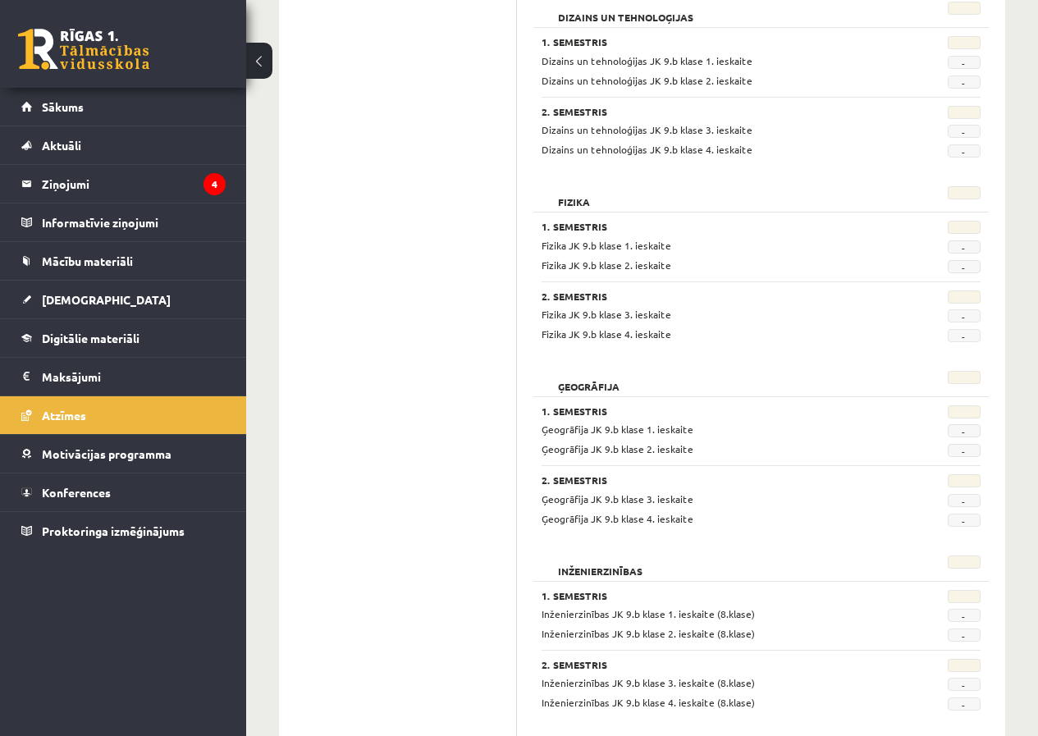
scroll to position [820, 0]
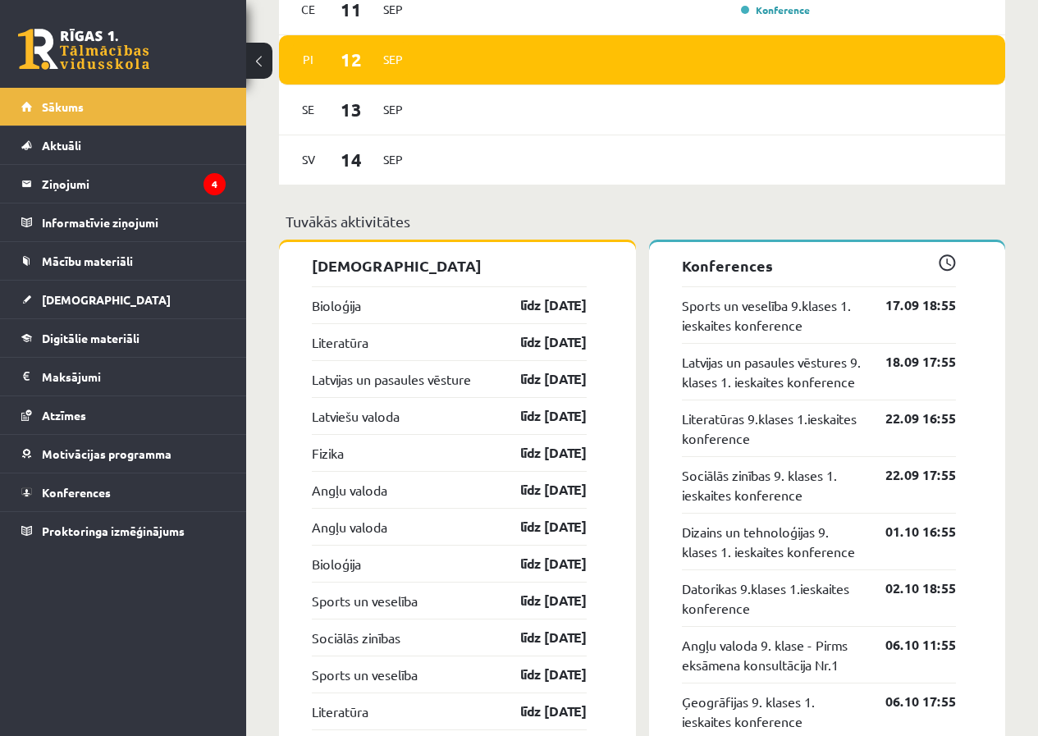
scroll to position [1378, 0]
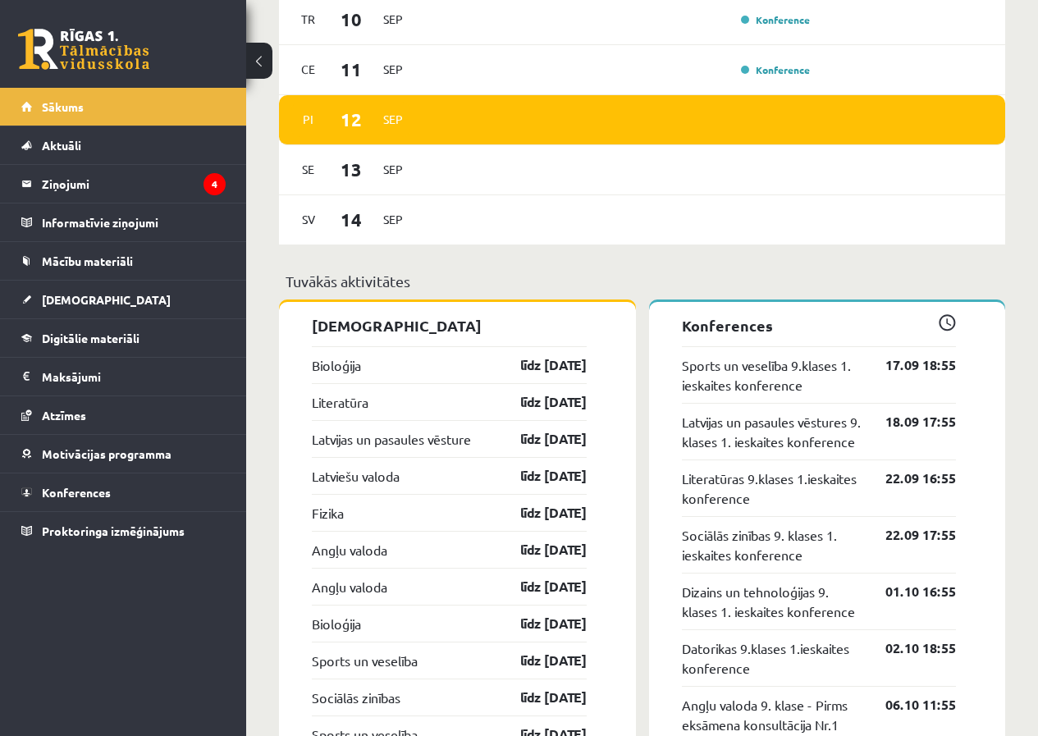
drag, startPoint x: 622, startPoint y: 294, endPoint x: 261, endPoint y: 374, distance: 369.8
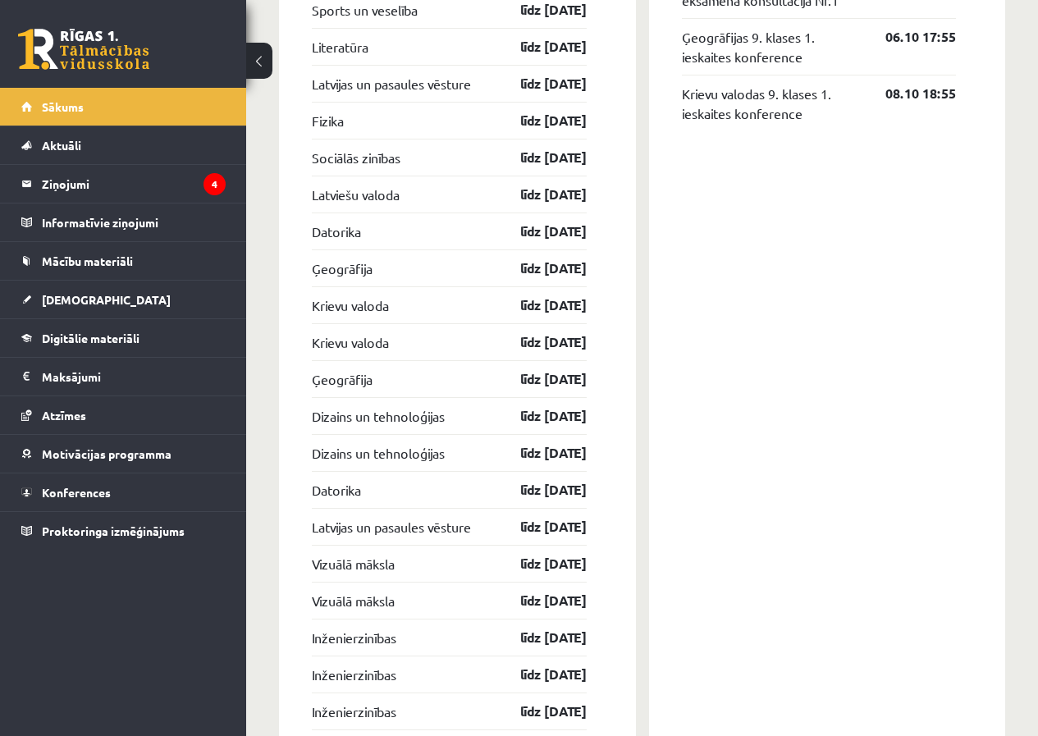
scroll to position [2199, 0]
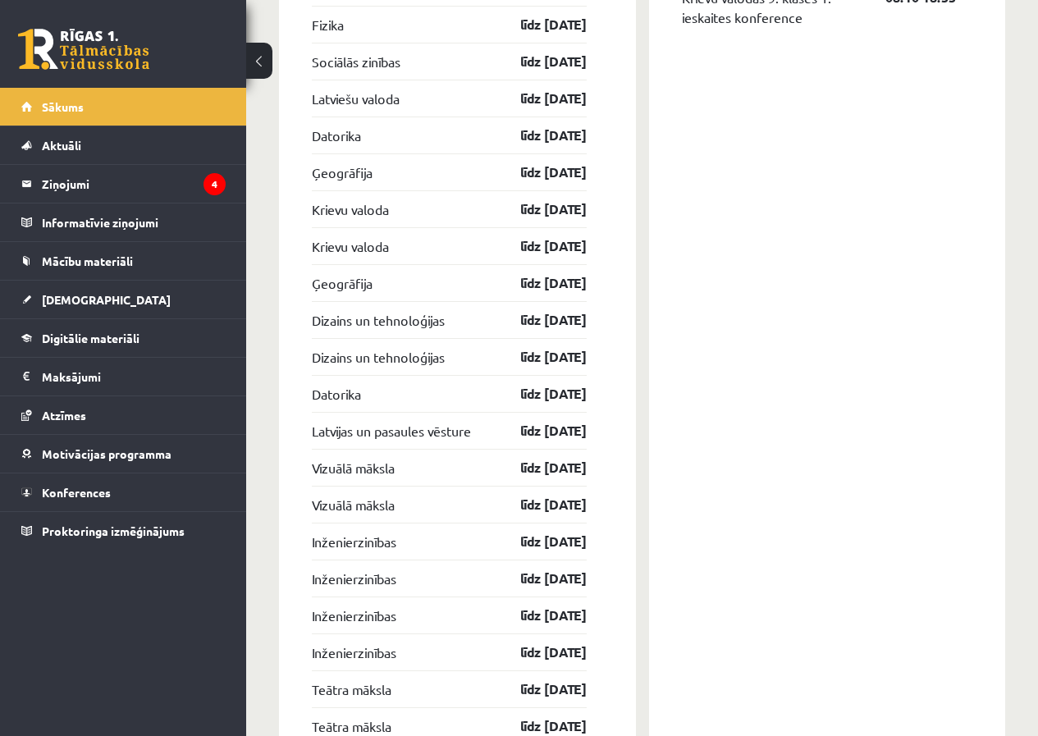
drag, startPoint x: 621, startPoint y: 395, endPoint x: 297, endPoint y: 142, distance: 411.4
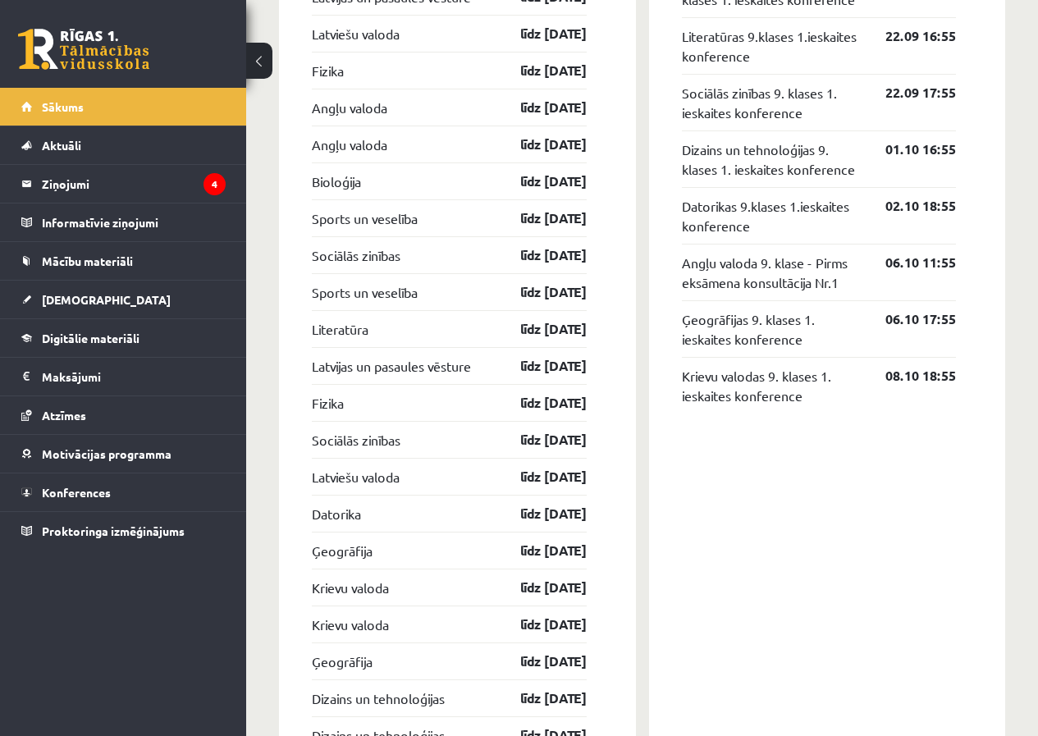
scroll to position [1624, 0]
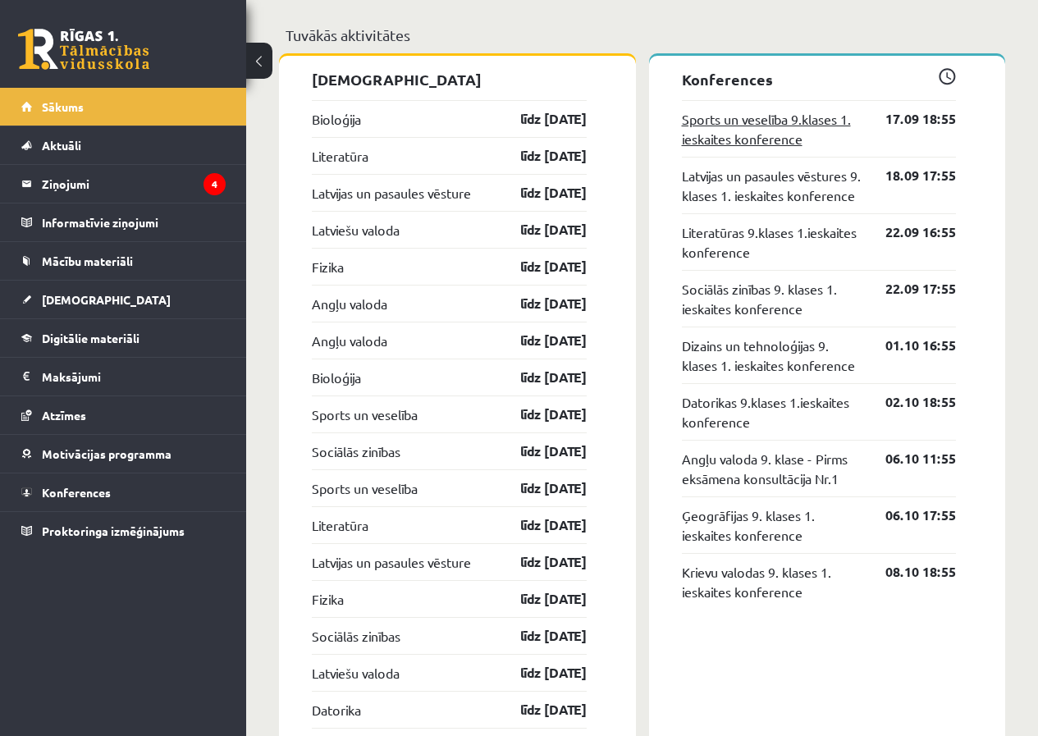
click at [760, 137] on link "Sports un veselība 9.klases 1. ieskaites konference" at bounding box center [772, 128] width 180 height 39
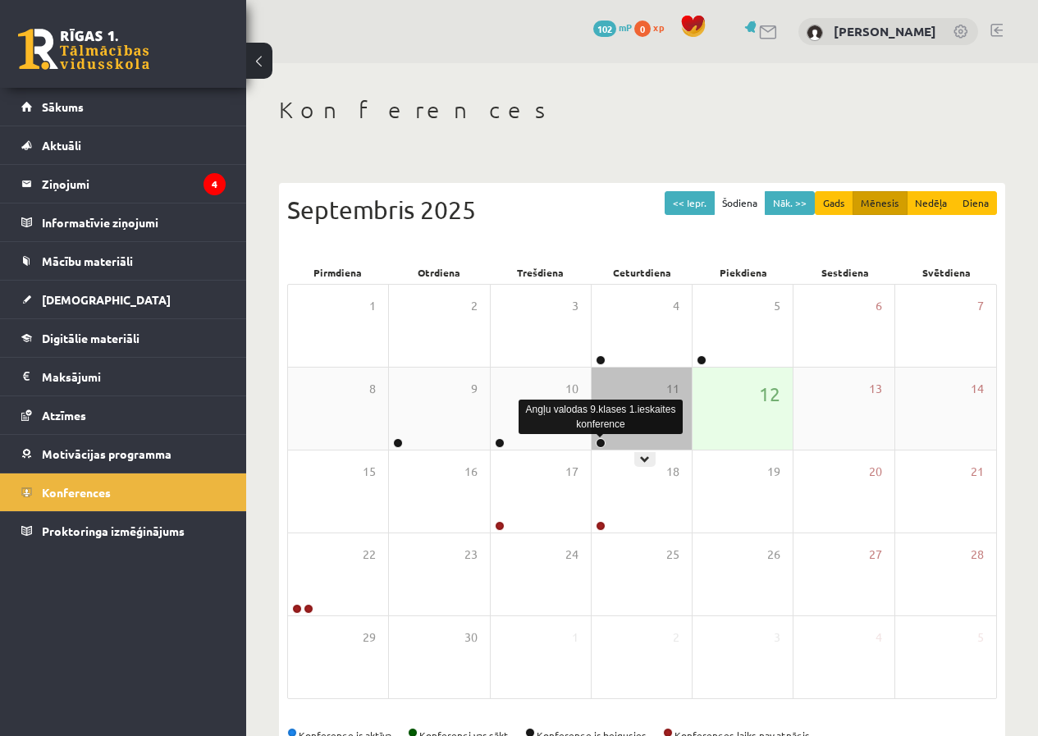
click at [598, 441] on link at bounding box center [601, 443] width 10 height 10
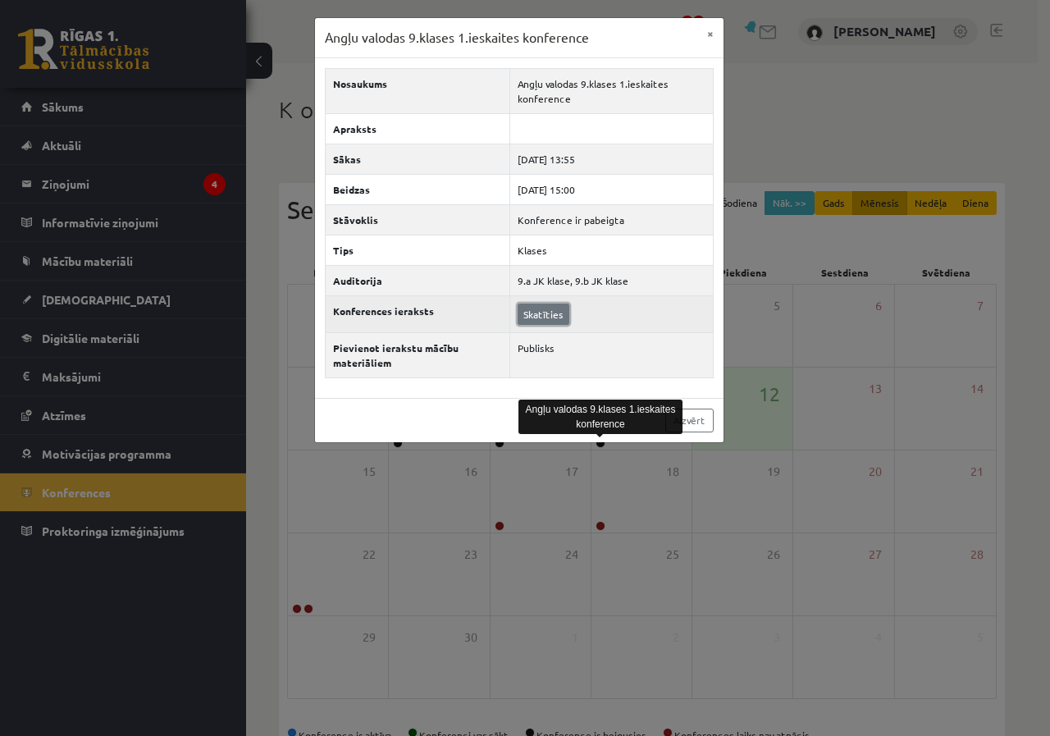
click at [546, 319] on link "Skatīties" at bounding box center [544, 314] width 52 height 21
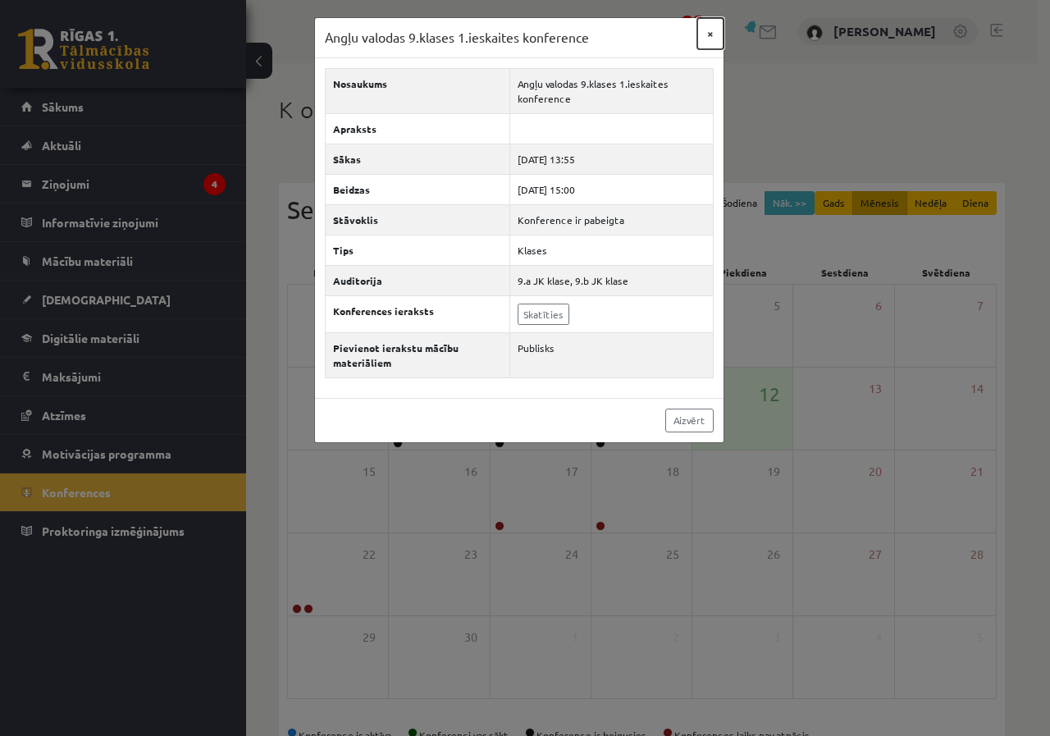
click at [709, 29] on button "×" at bounding box center [710, 33] width 26 height 31
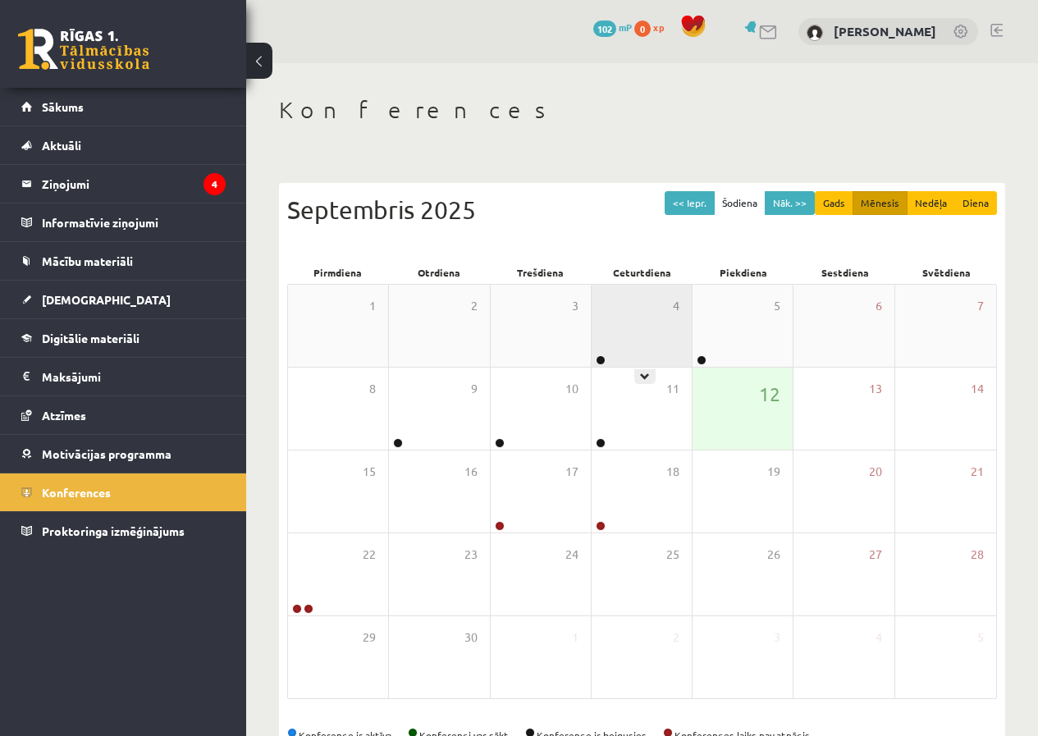
click at [630, 322] on div "4" at bounding box center [641, 326] width 100 height 82
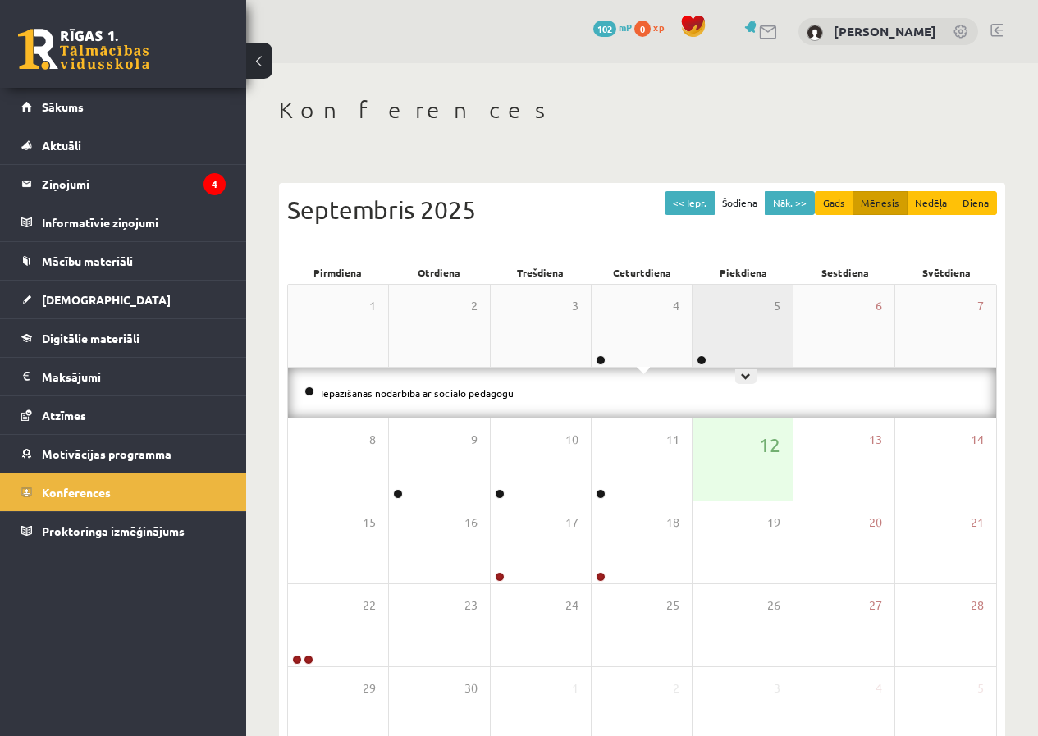
click at [759, 331] on div "5" at bounding box center [742, 326] width 100 height 82
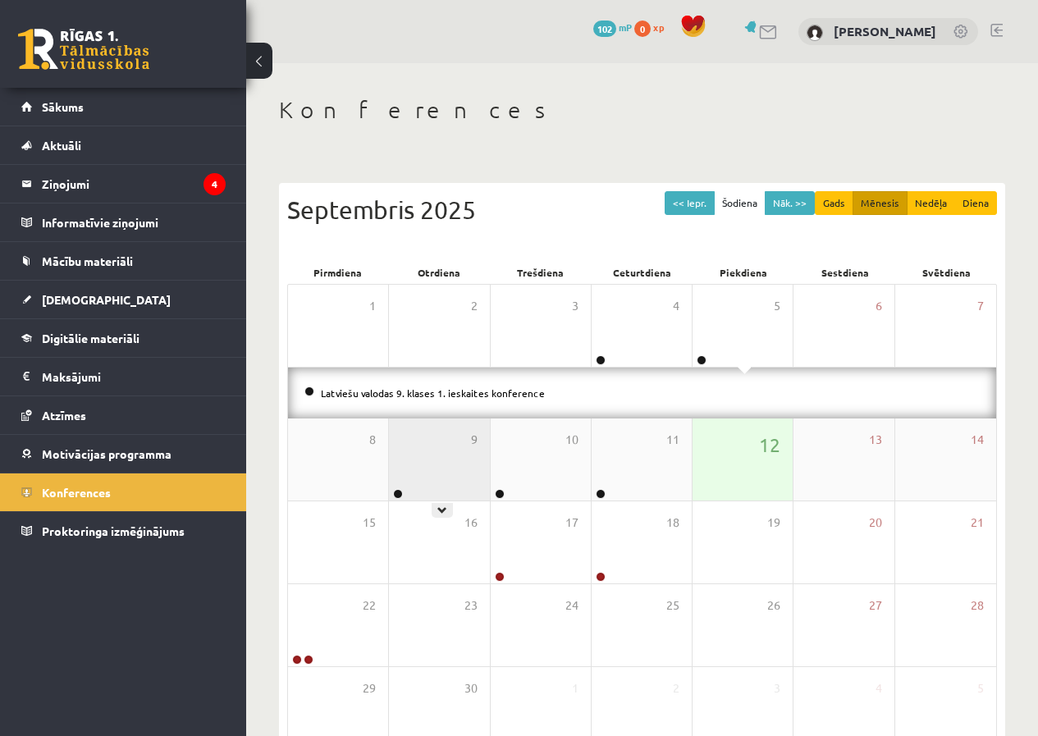
click at [432, 468] on div "9" at bounding box center [439, 459] width 100 height 82
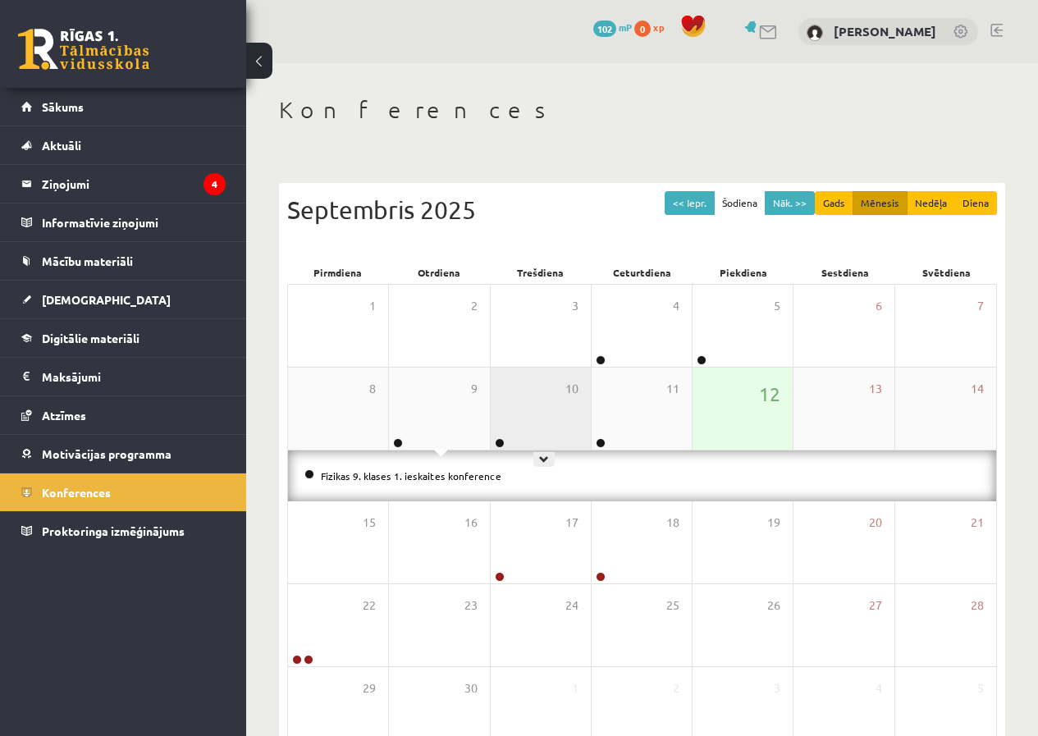
click at [518, 418] on div "10" at bounding box center [541, 409] width 100 height 82
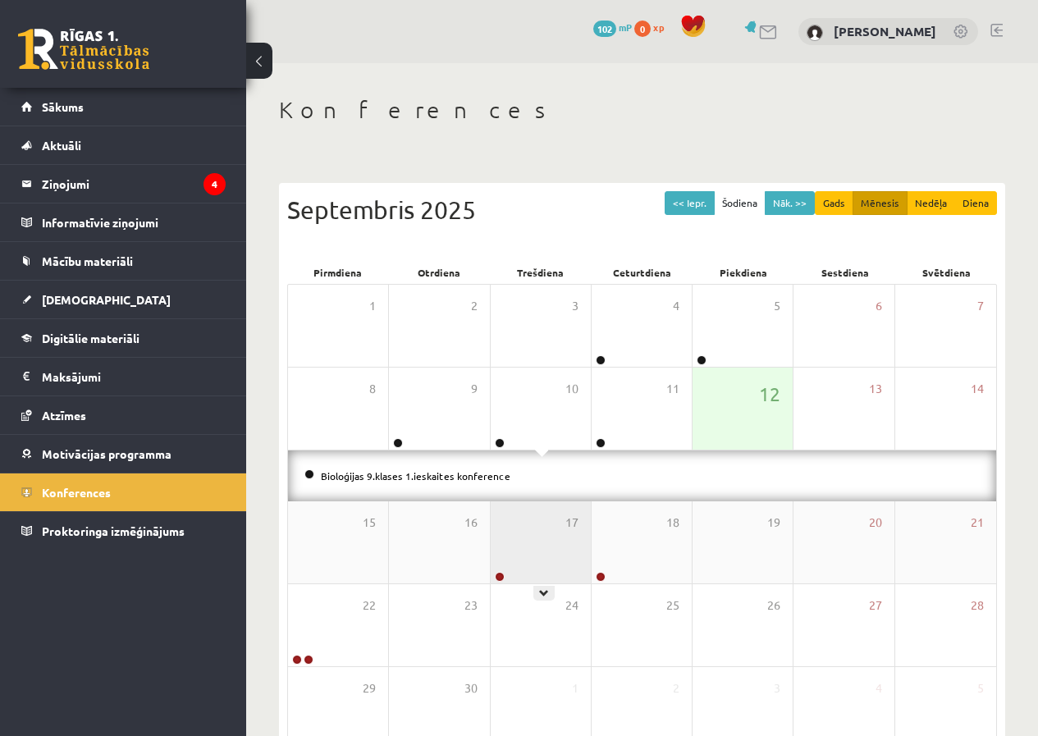
click at [562, 543] on div "17" at bounding box center [541, 542] width 100 height 82
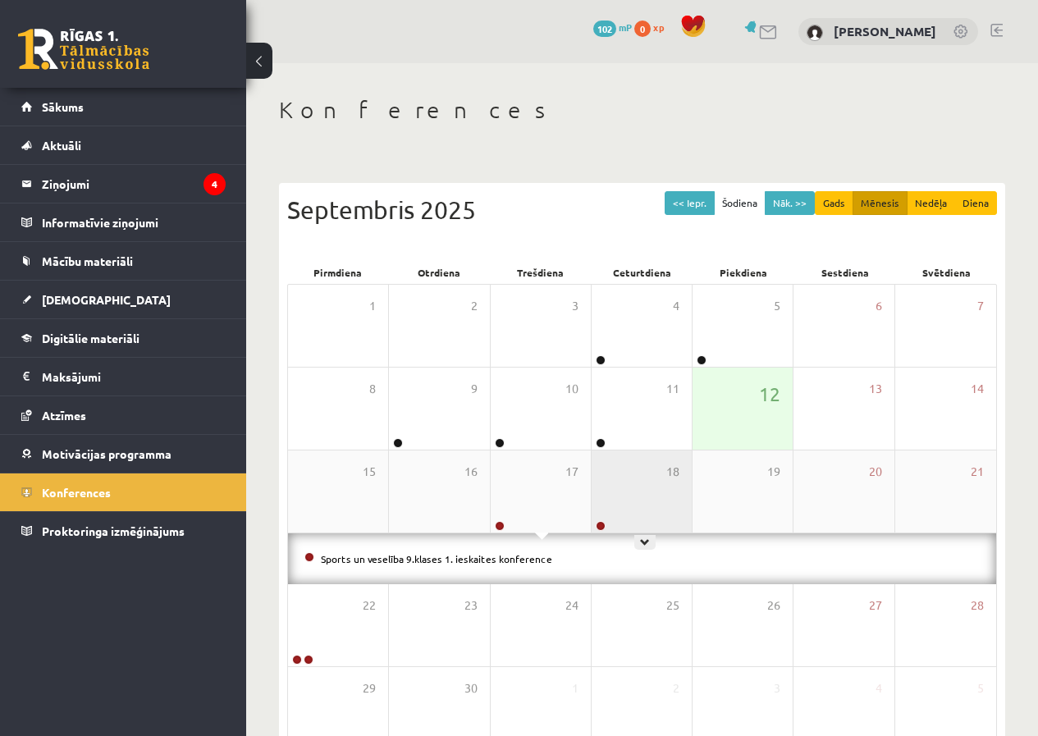
click at [629, 494] on div "18" at bounding box center [641, 491] width 100 height 82
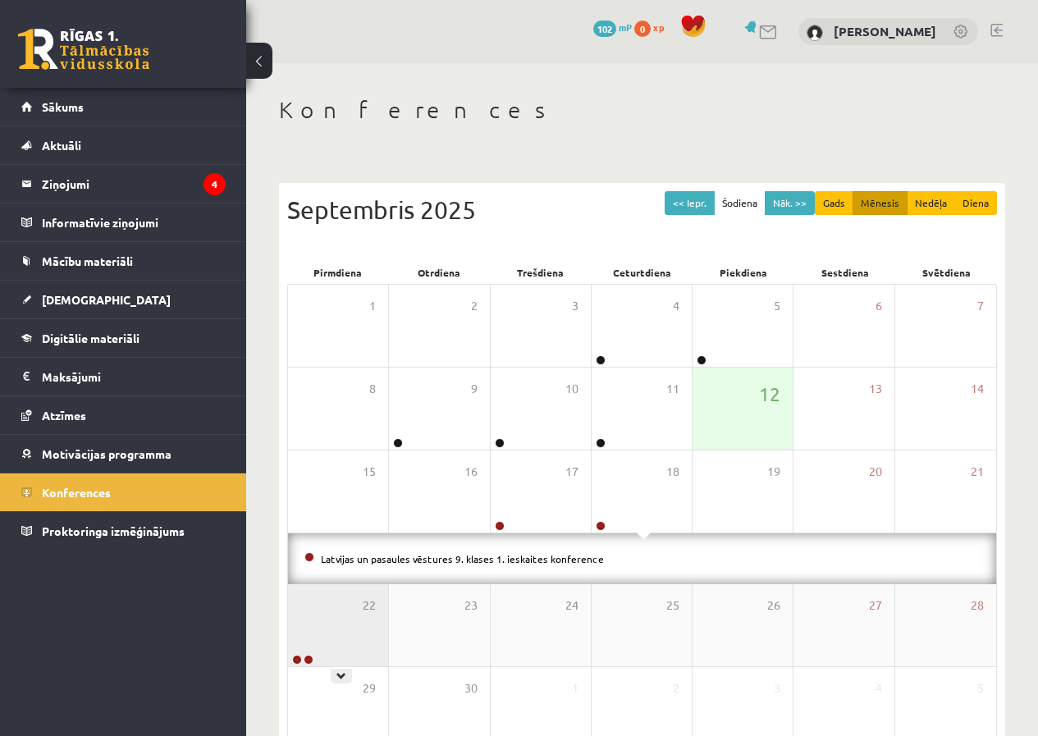
click at [341, 632] on div "22" at bounding box center [338, 625] width 100 height 82
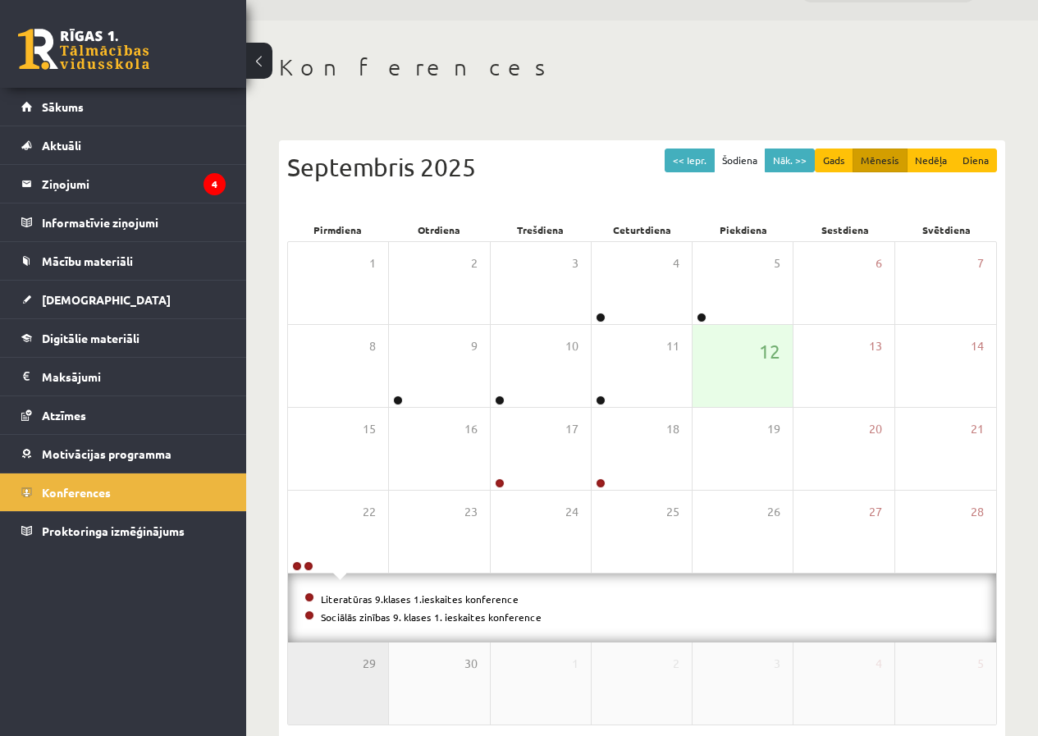
scroll to position [82, 0]
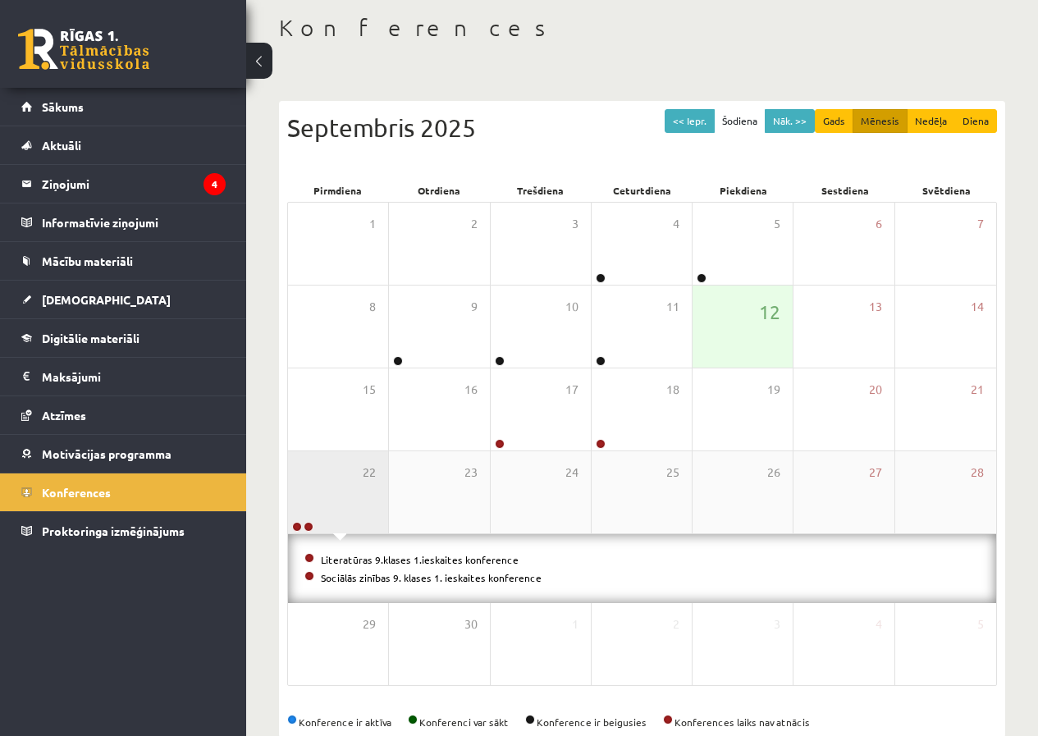
click at [368, 508] on div "22" at bounding box center [338, 492] width 100 height 82
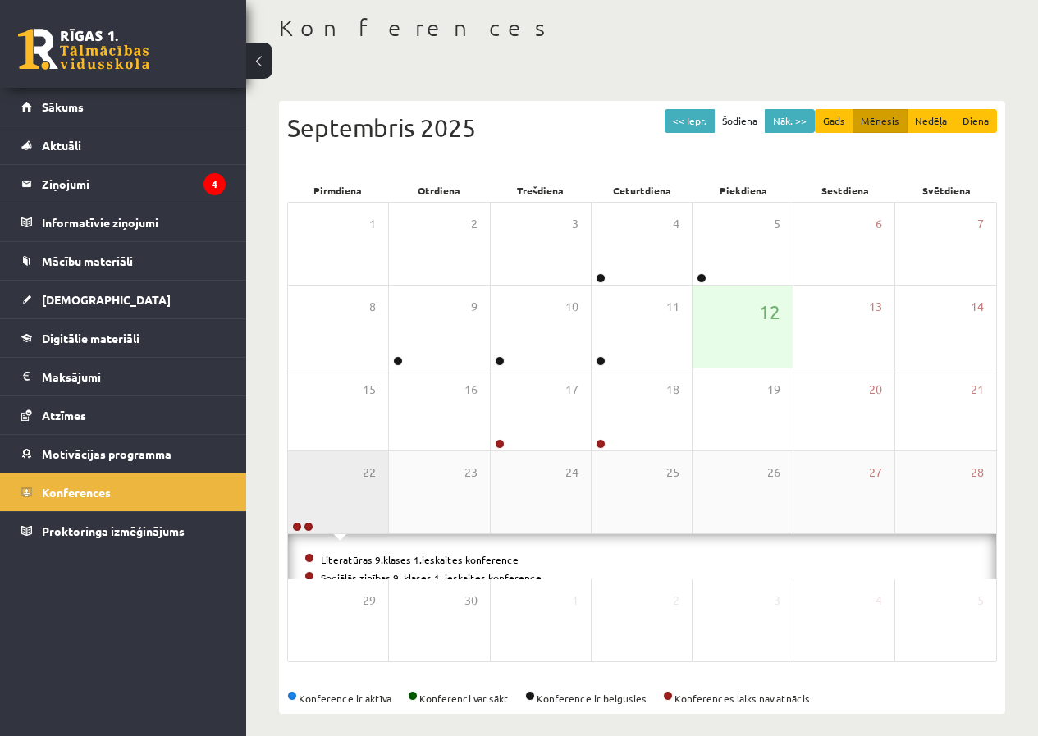
scroll to position [48, 0]
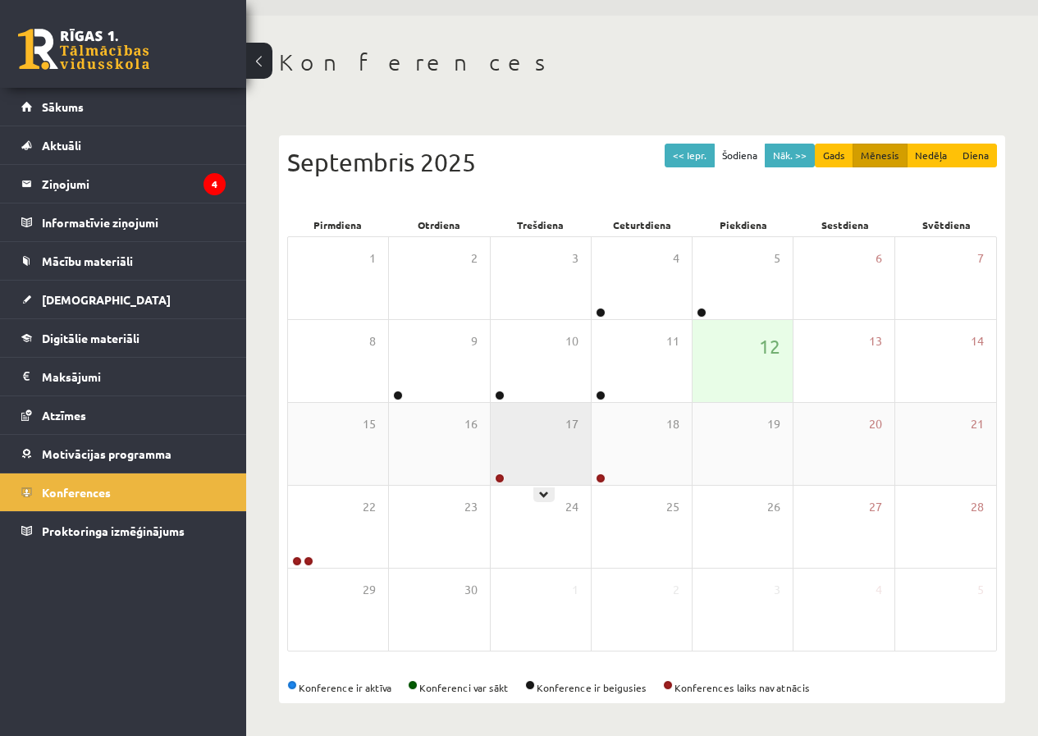
click at [558, 442] on div "17" at bounding box center [541, 444] width 100 height 82
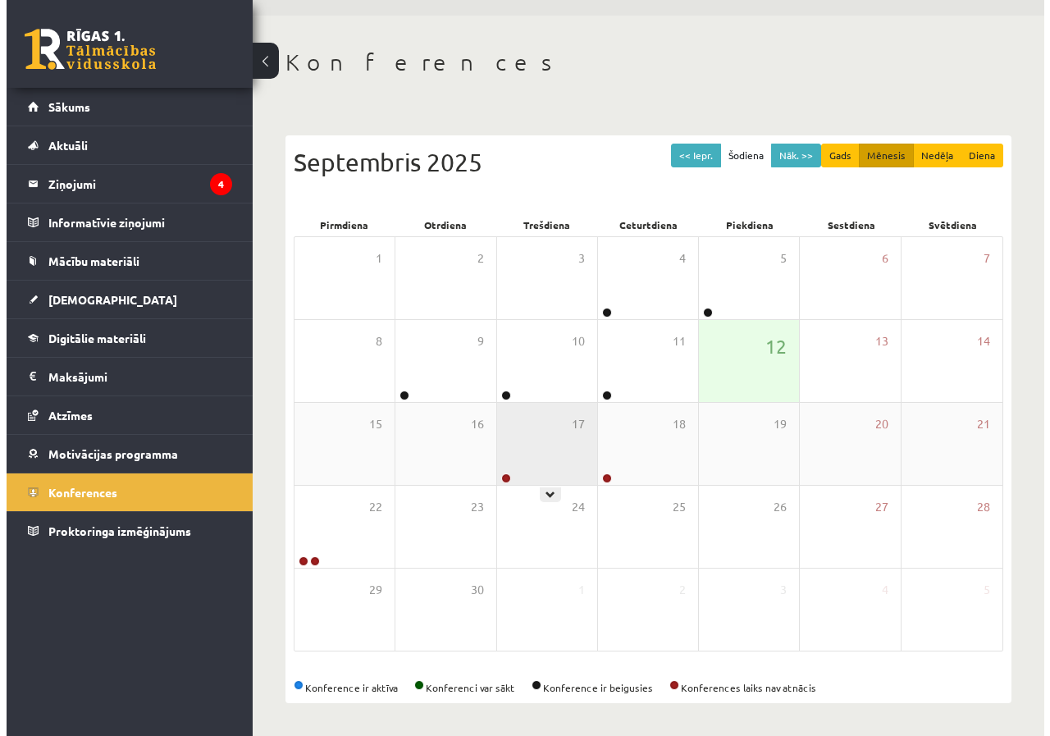
scroll to position [82, 0]
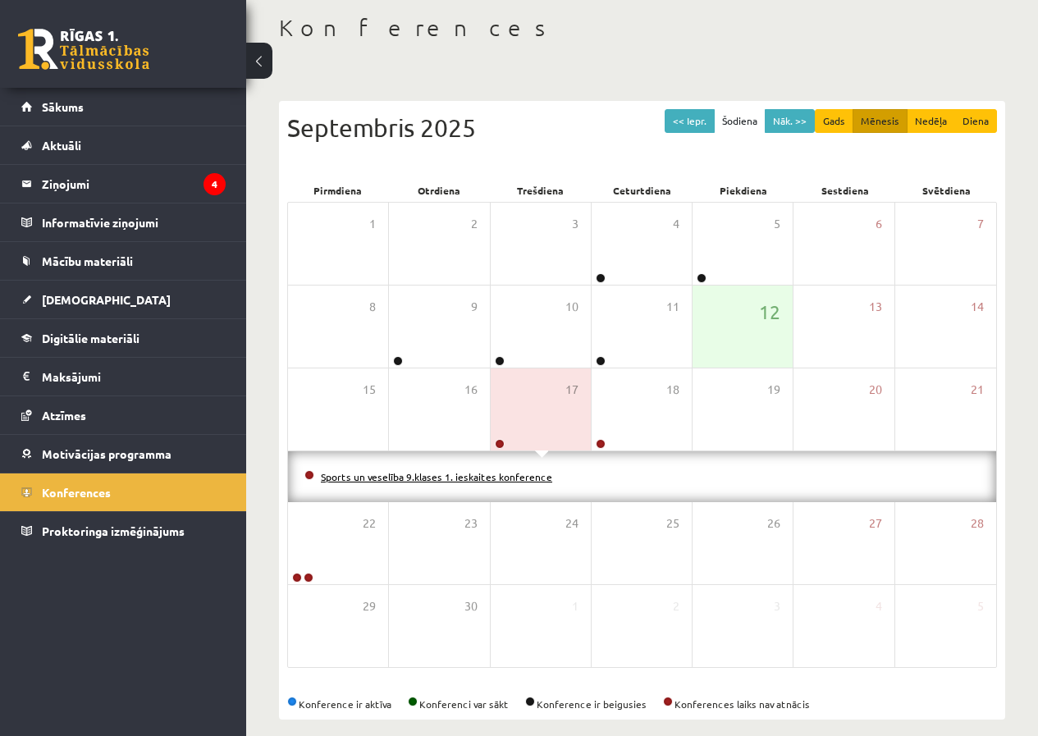
click at [505, 474] on link "Sports un veselība 9.klases 1. ieskaites konference" at bounding box center [436, 476] width 231 height 13
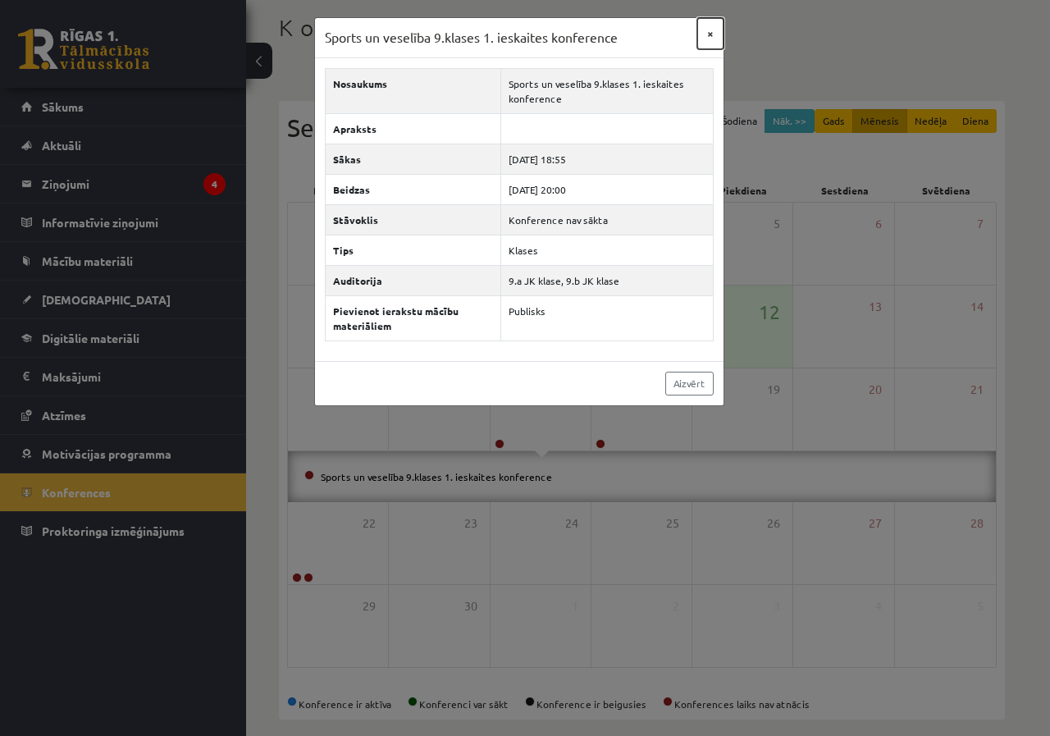
click at [713, 27] on button "×" at bounding box center [710, 33] width 26 height 31
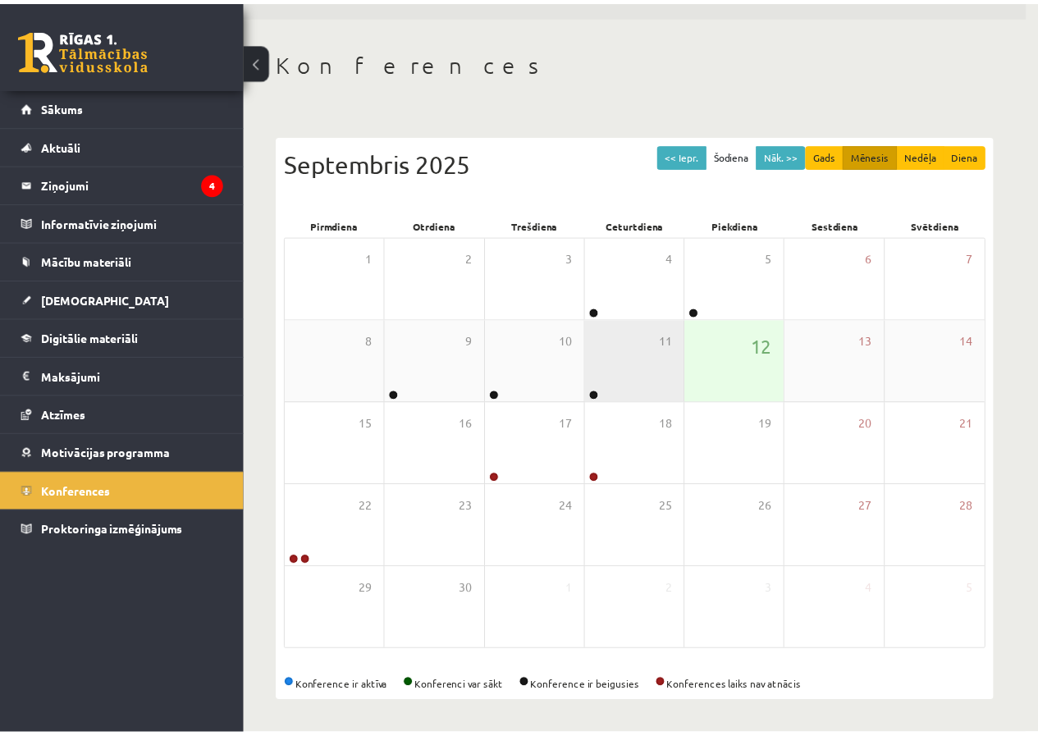
scroll to position [48, 0]
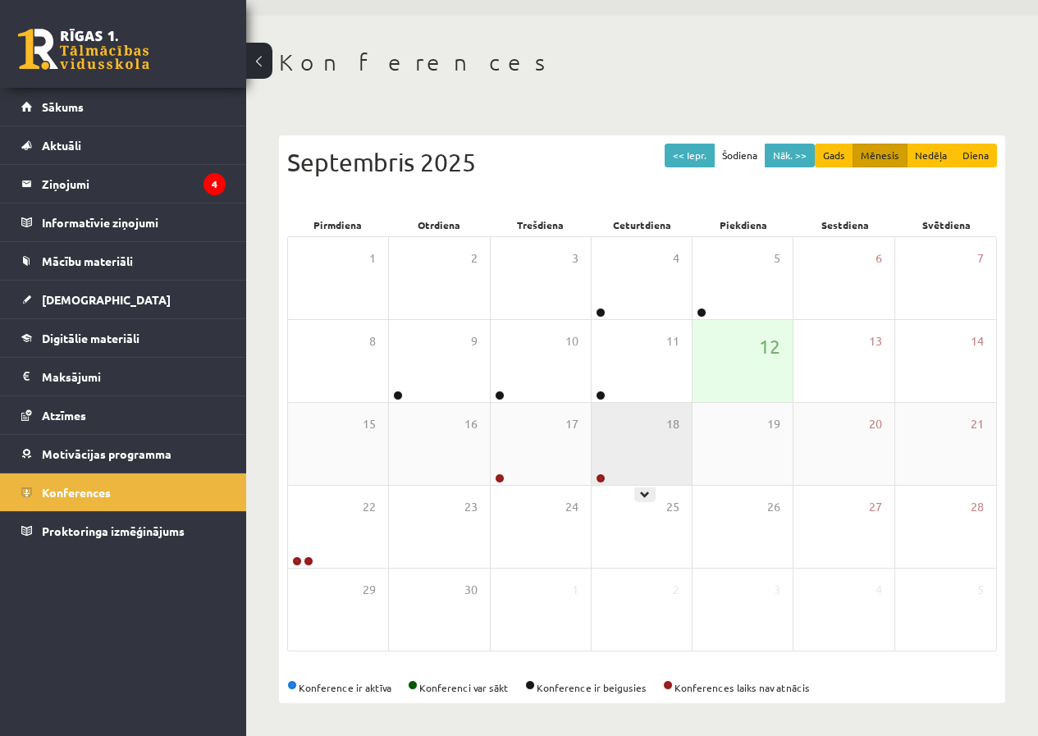
click at [629, 432] on div "18" at bounding box center [641, 444] width 100 height 82
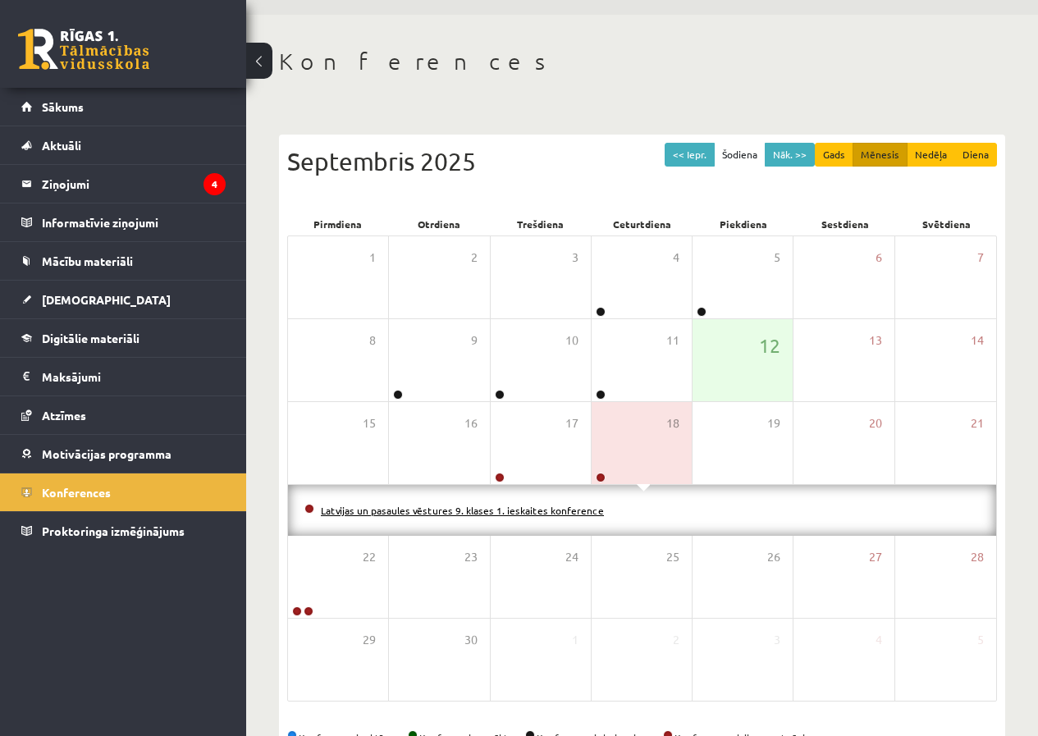
click at [552, 511] on link "Latvijas un pasaules vēstures 9. klases 1. ieskaites konference" at bounding box center [462, 510] width 283 height 13
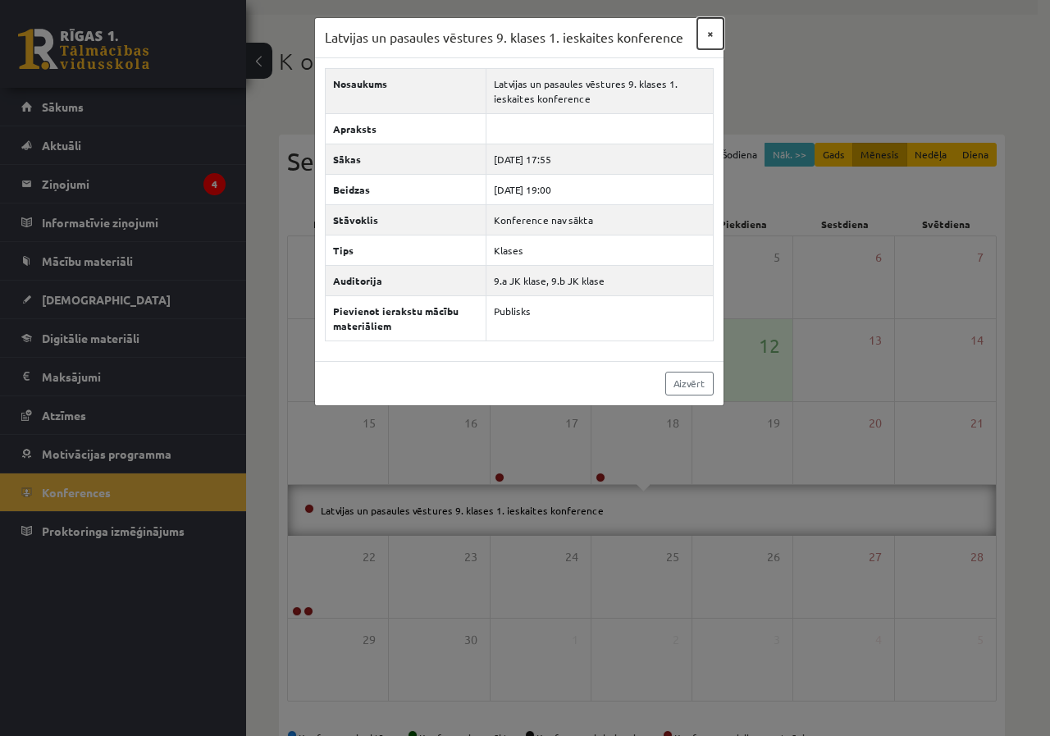
click at [710, 37] on button "×" at bounding box center [710, 33] width 26 height 31
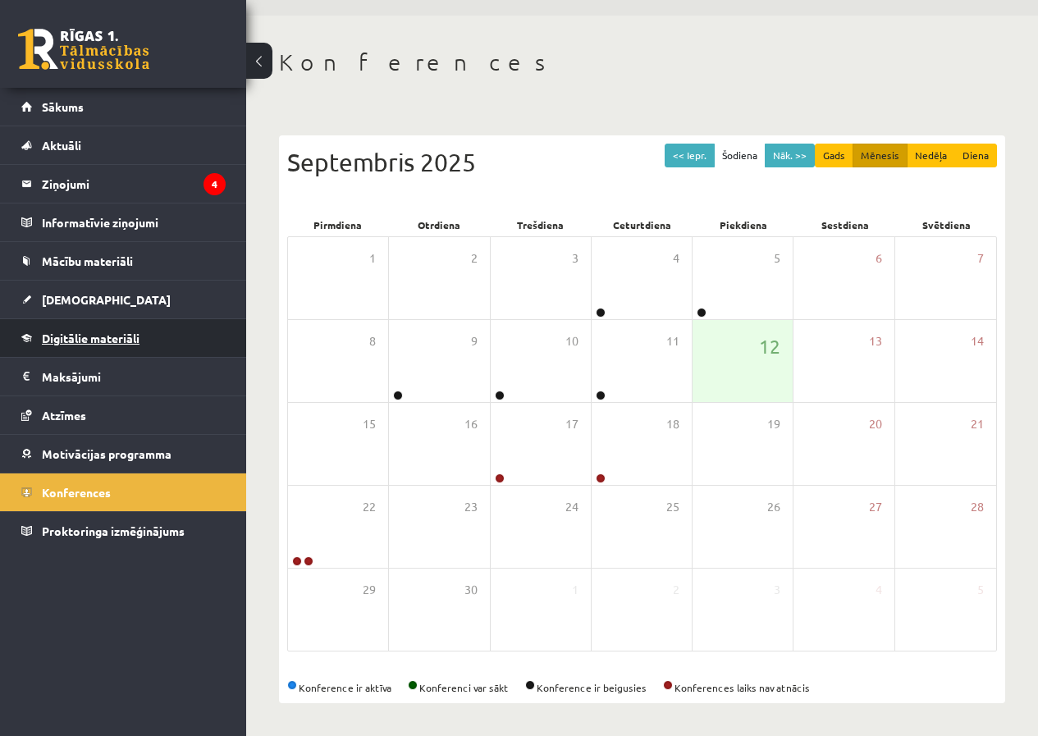
click at [108, 344] on span "Digitālie materiāli" at bounding box center [91, 338] width 98 height 15
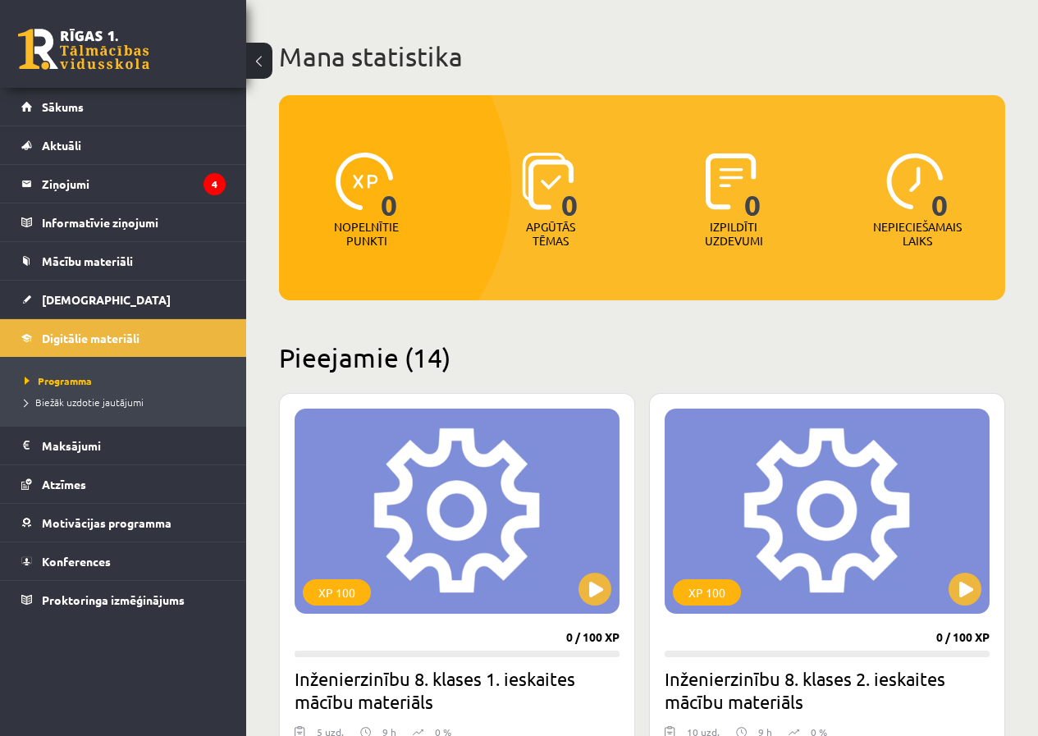
scroll to position [164, 0]
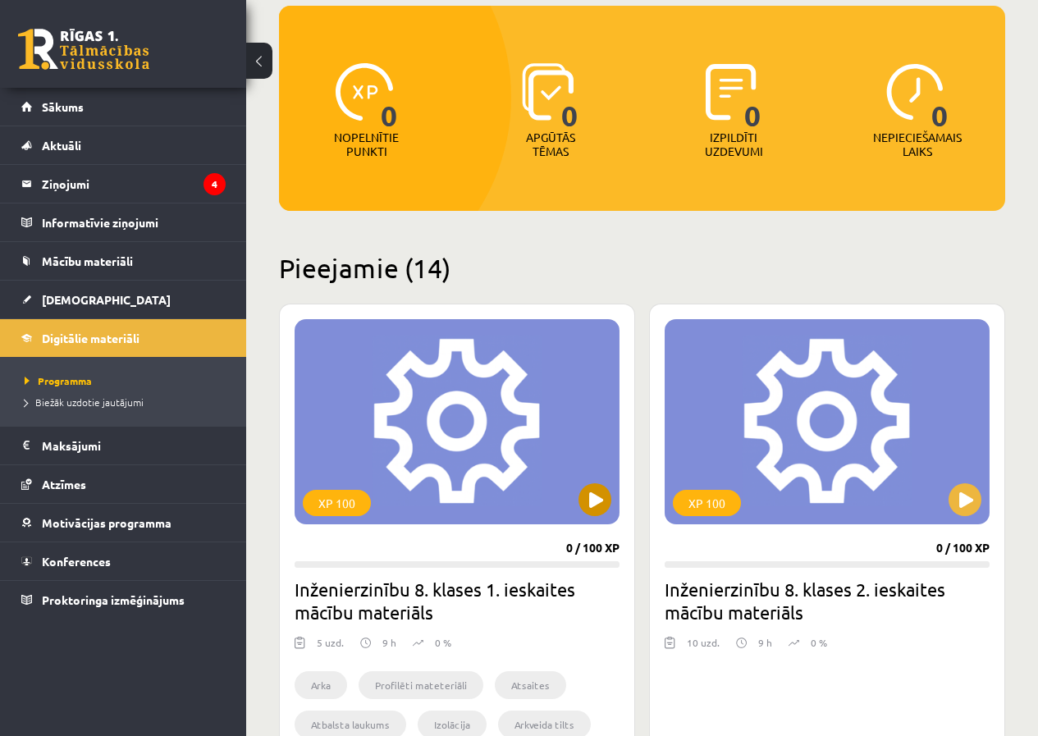
click at [517, 473] on div "XP 100" at bounding box center [457, 421] width 325 height 205
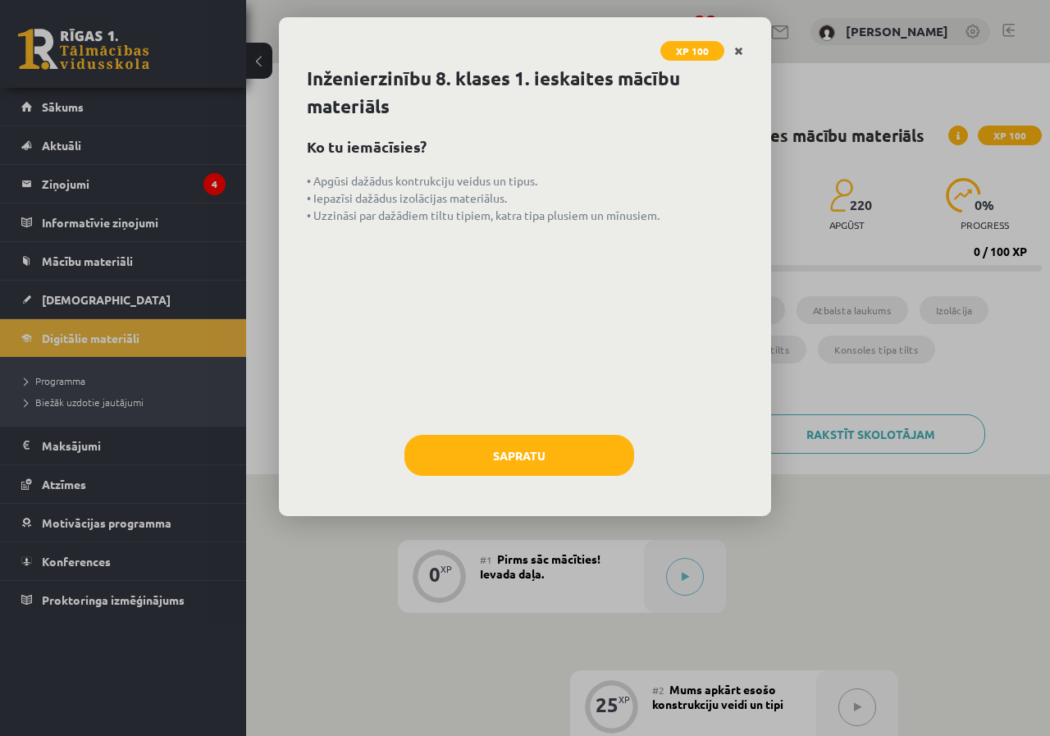
click at [733, 47] on link "Close" at bounding box center [738, 51] width 29 height 32
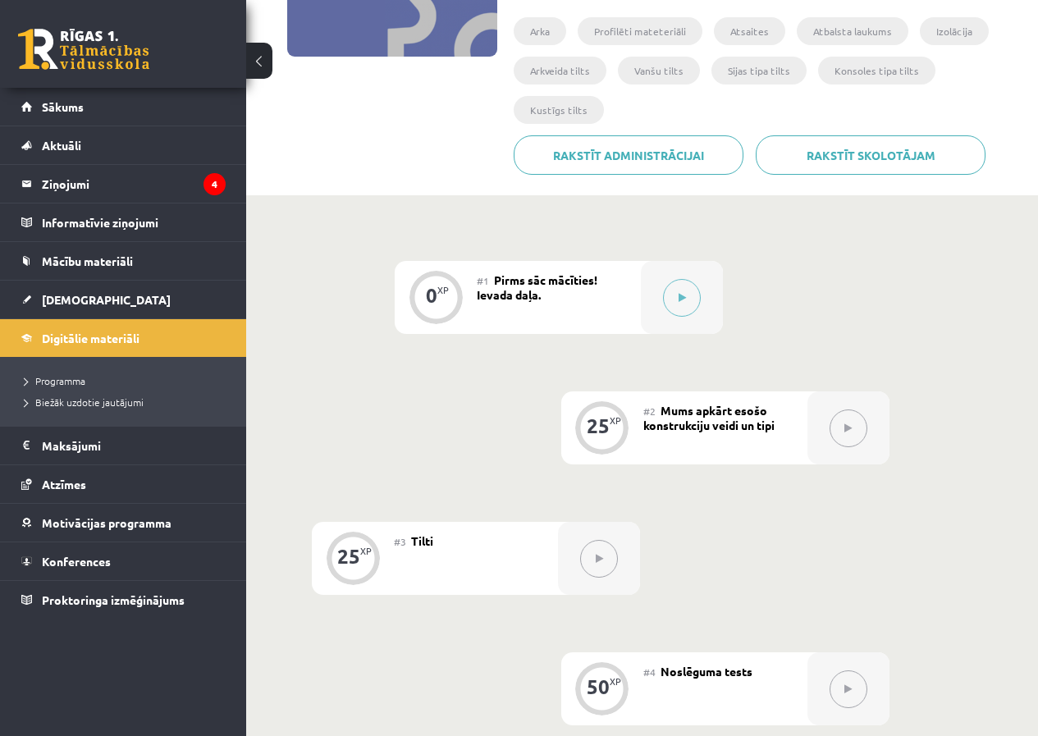
scroll to position [328, 0]
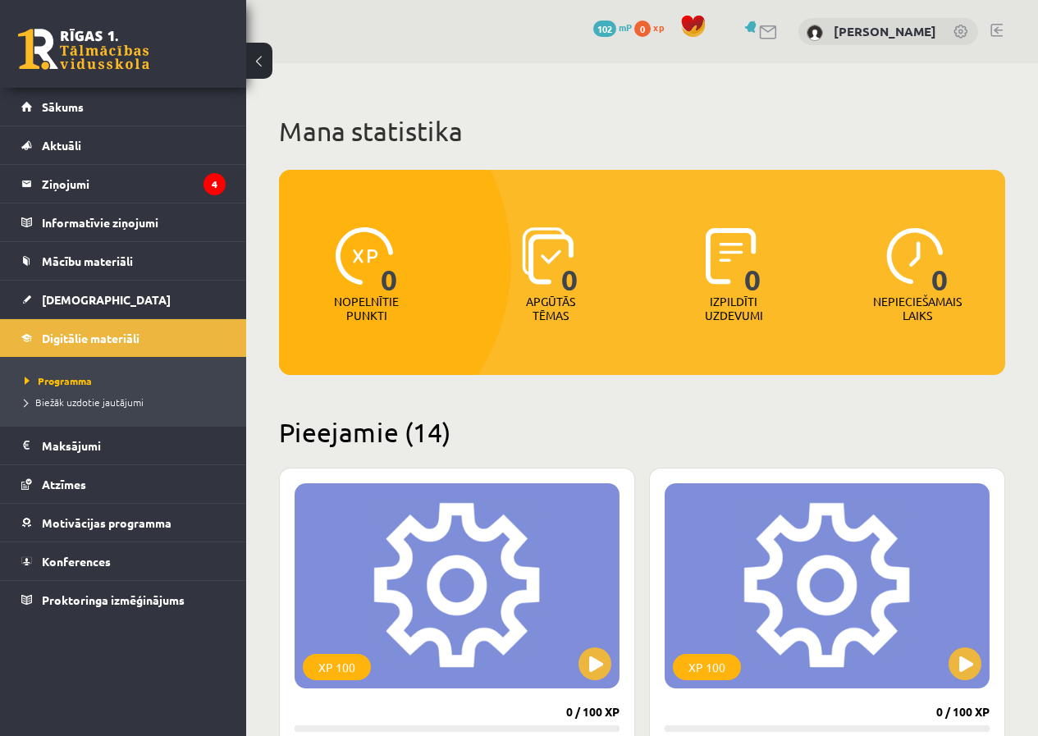
scroll to position [164, 0]
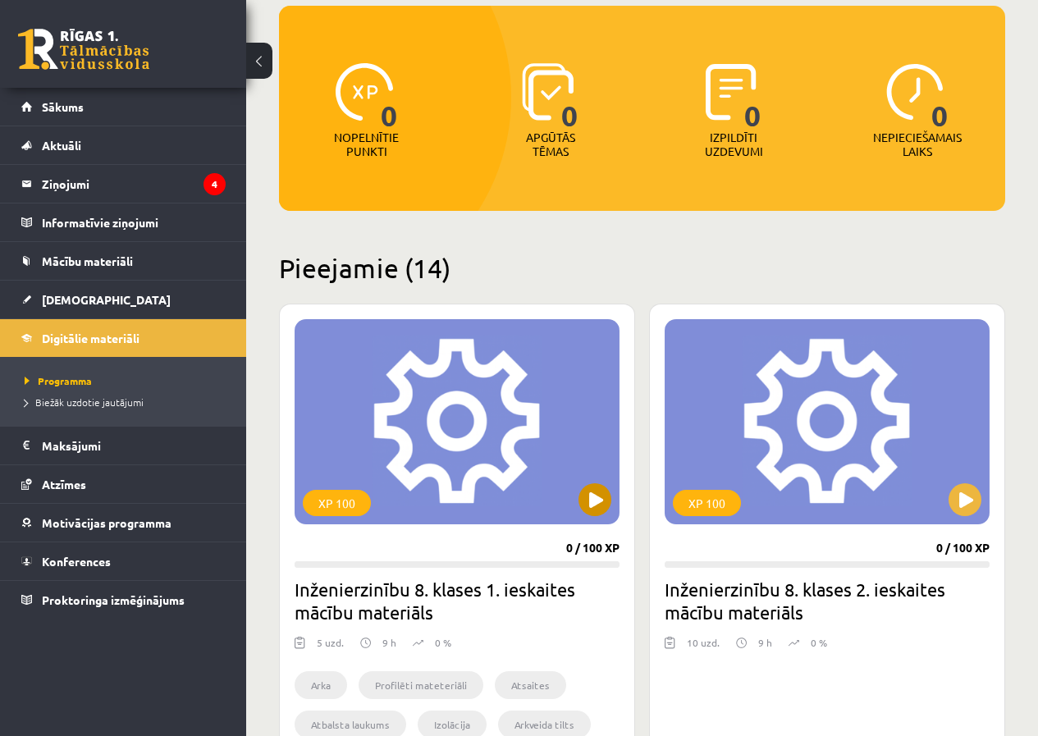
click at [515, 461] on div "XP 100" at bounding box center [457, 421] width 325 height 205
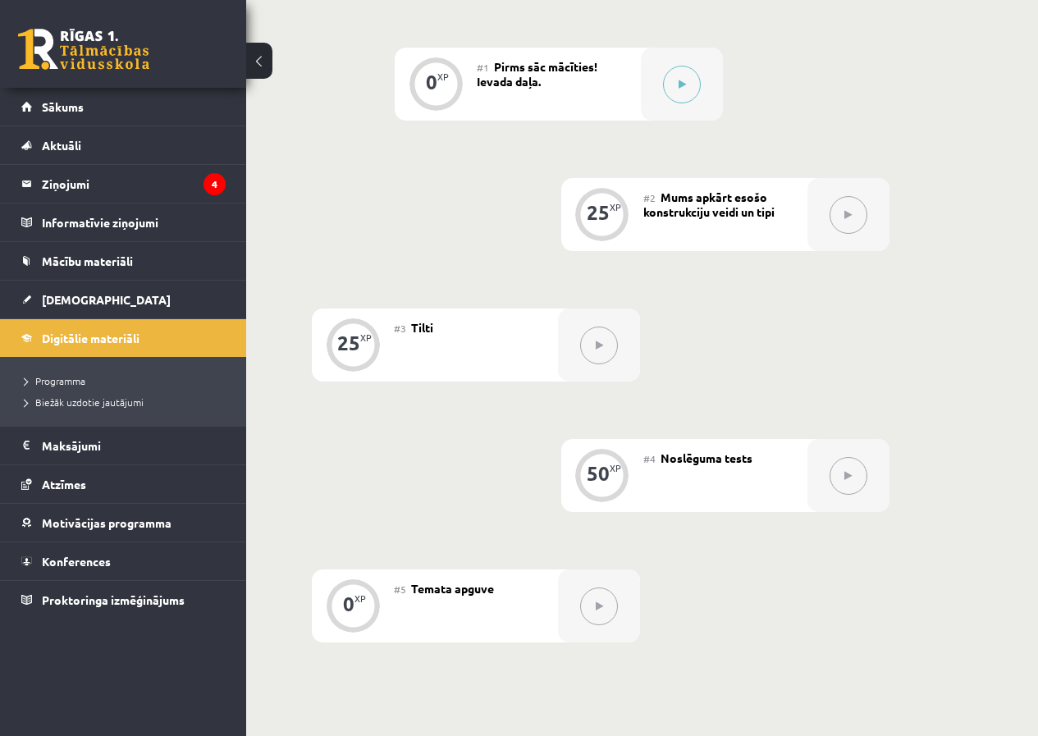
scroll to position [246, 0]
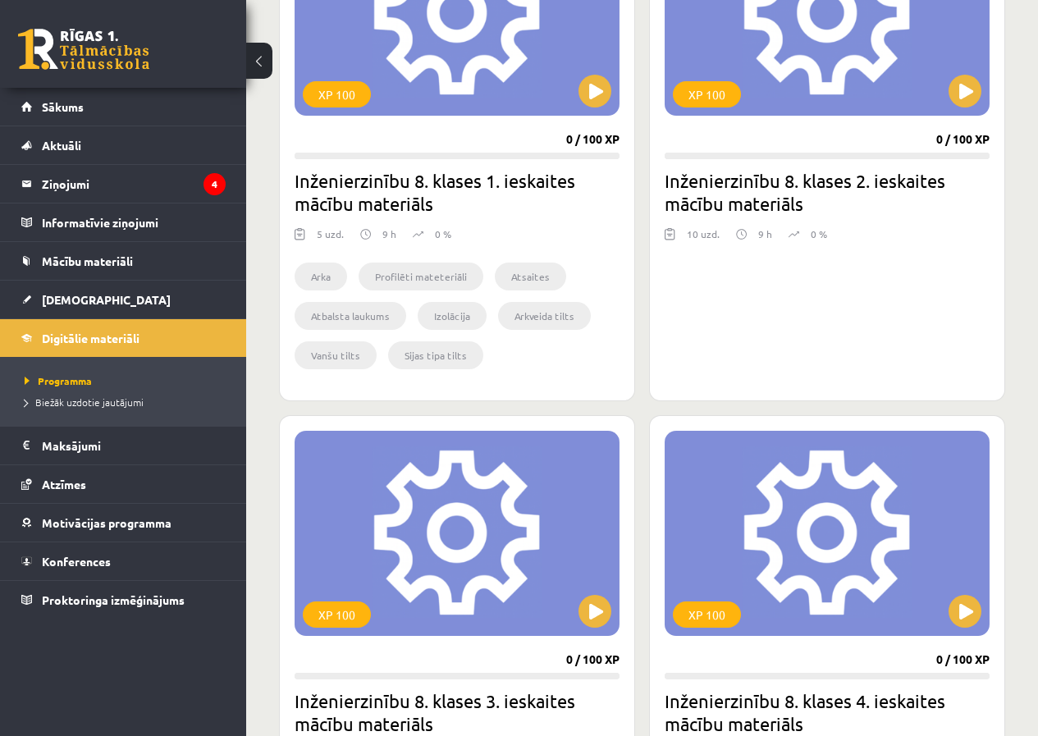
scroll to position [492, 0]
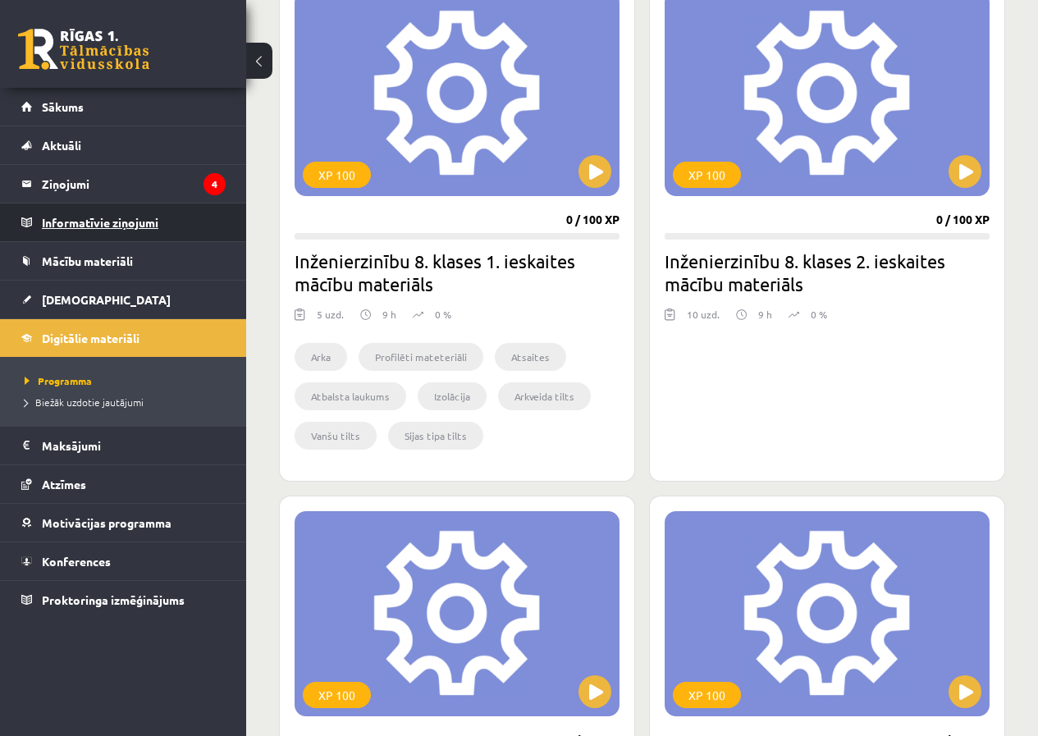
click at [94, 212] on legend "Informatīvie ziņojumi 0" at bounding box center [134, 222] width 184 height 38
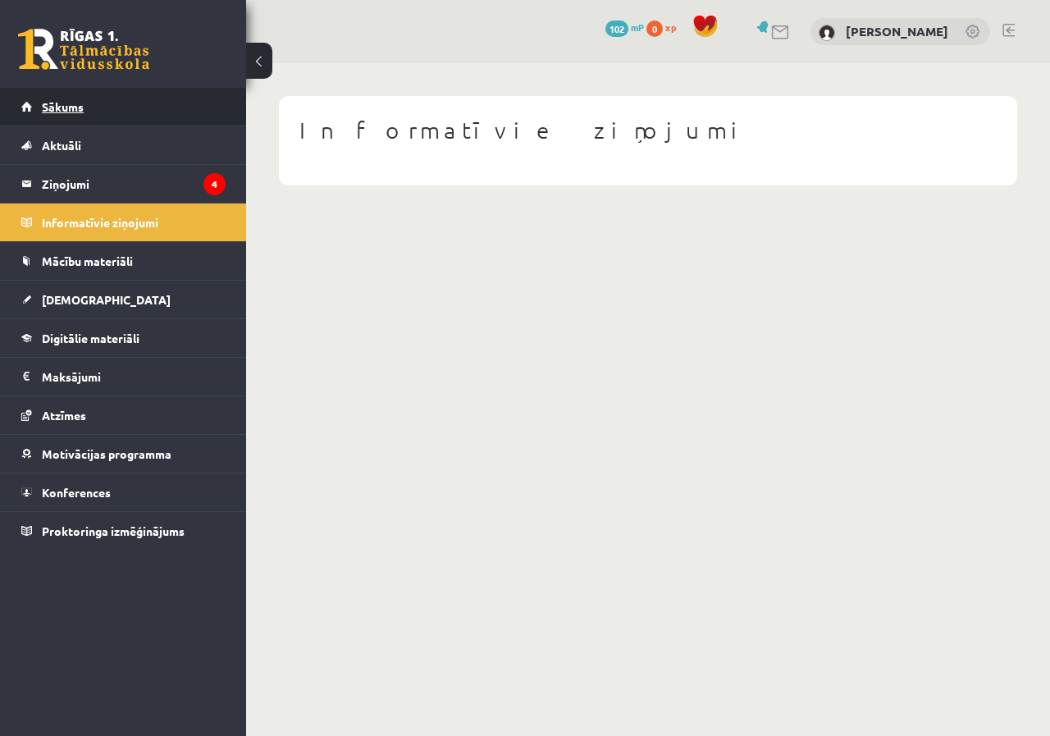
click at [53, 106] on span "Sākums" at bounding box center [63, 106] width 42 height 15
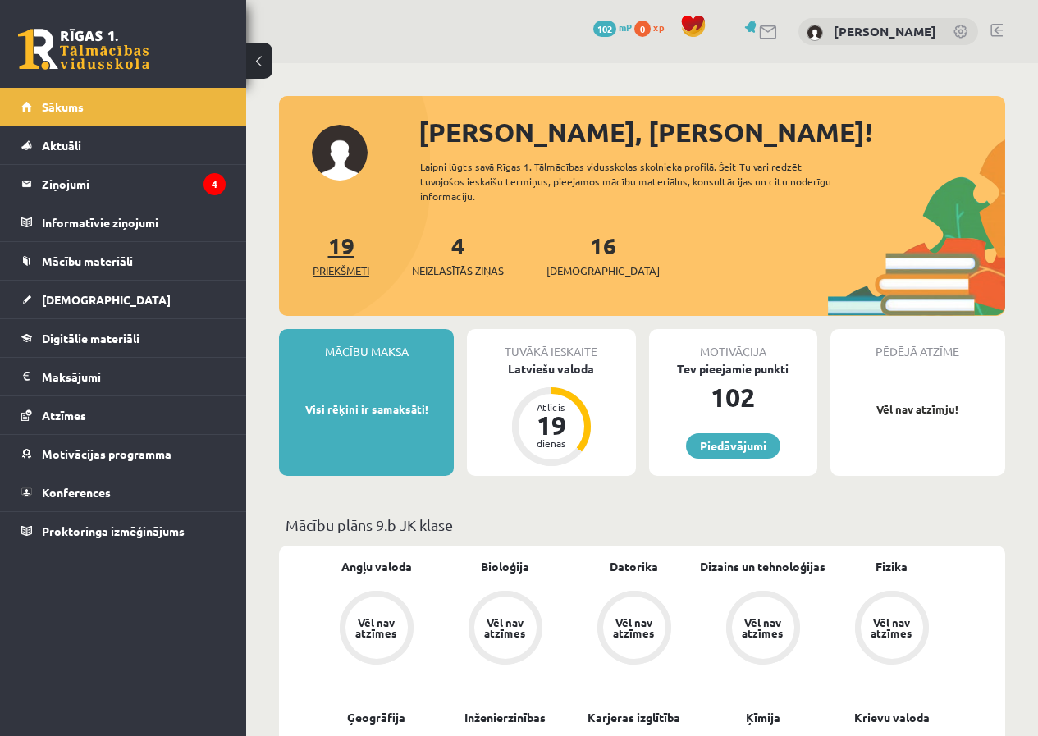
click at [343, 269] on span "Priekšmeti" at bounding box center [341, 271] width 57 height 16
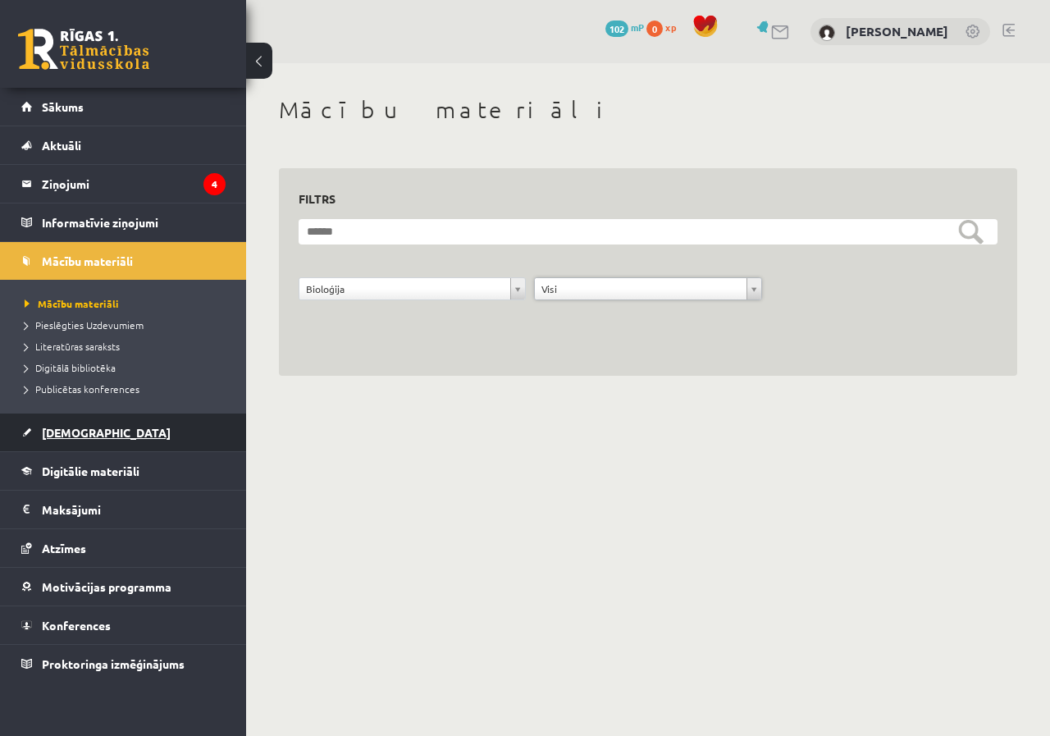
click at [76, 436] on span "[DEMOGRAPHIC_DATA]" at bounding box center [106, 432] width 129 height 15
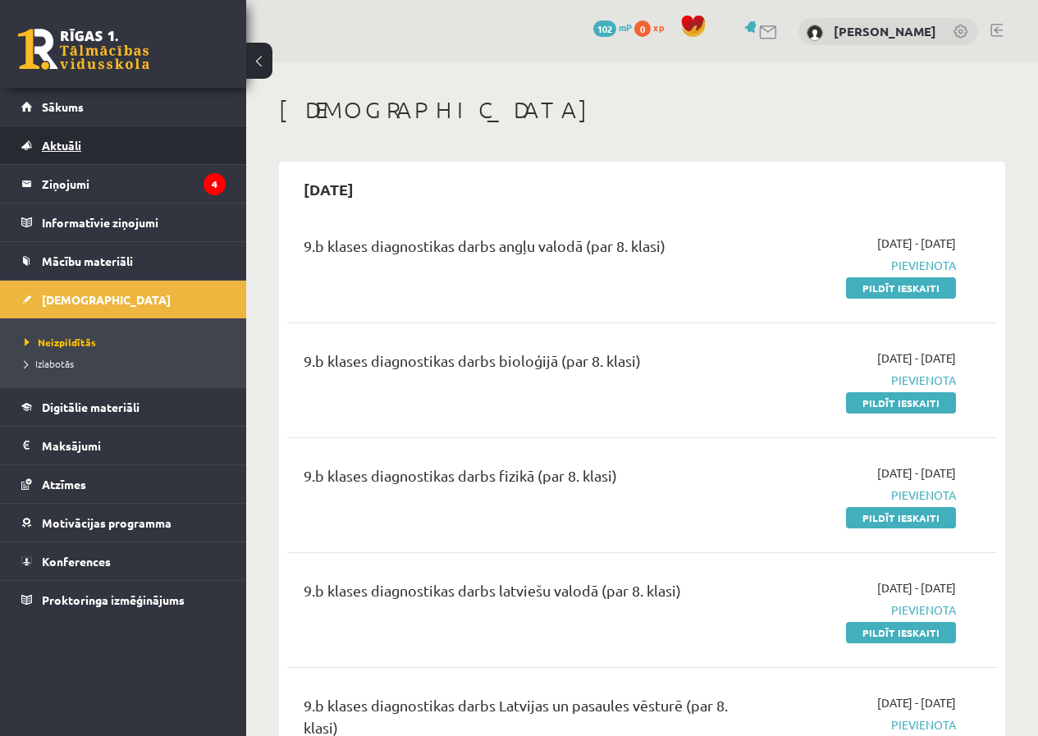
click at [62, 152] on link "Aktuāli" at bounding box center [123, 145] width 204 height 38
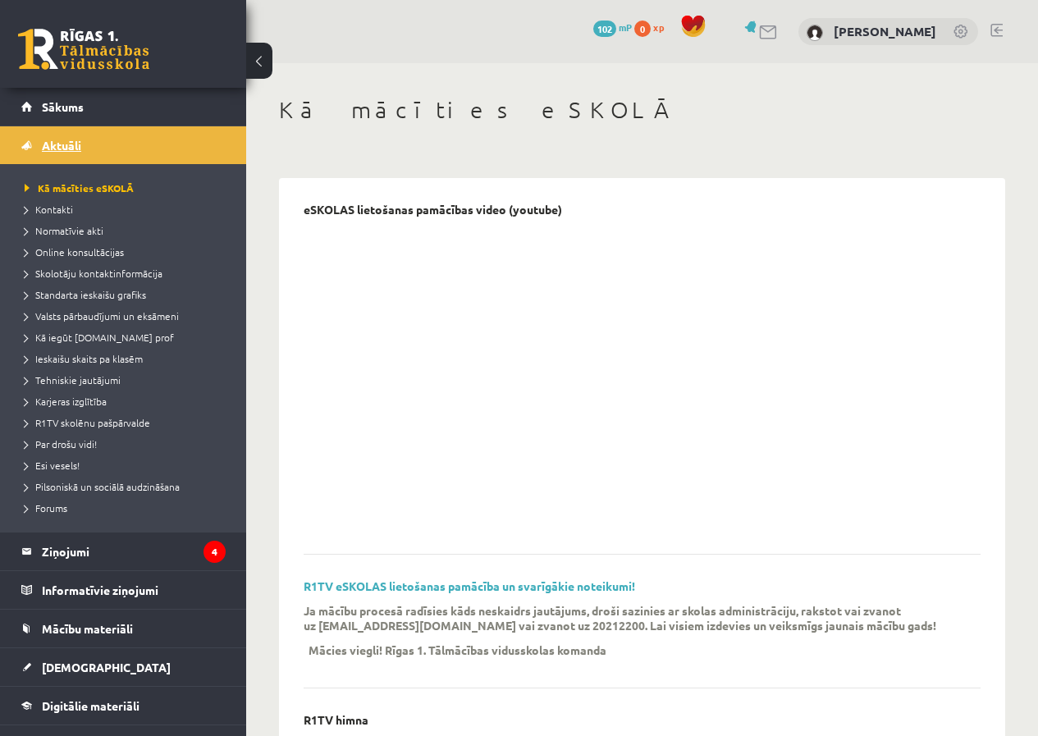
click at [66, 144] on span "Aktuāli" at bounding box center [61, 145] width 39 height 15
click at [68, 546] on legend "Ziņojumi 4" at bounding box center [134, 551] width 184 height 38
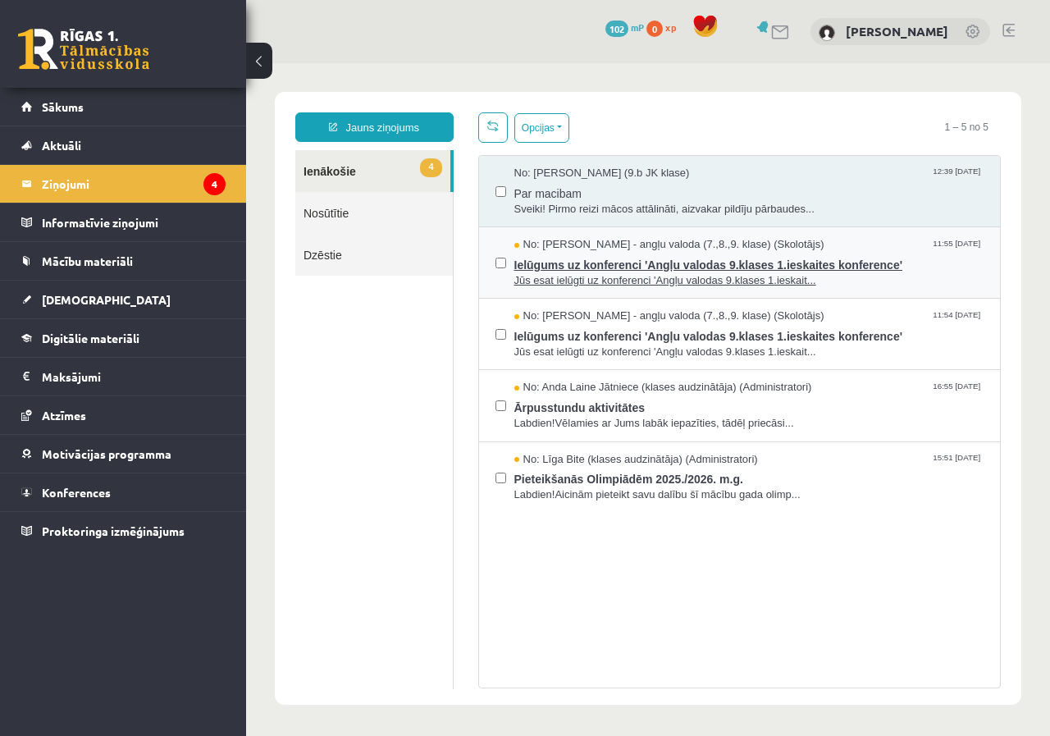
click at [620, 262] on span "Ielūgums uz konferenci 'Angļu valodas 9.klases 1.ieskaites konference'" at bounding box center [749, 263] width 470 height 21
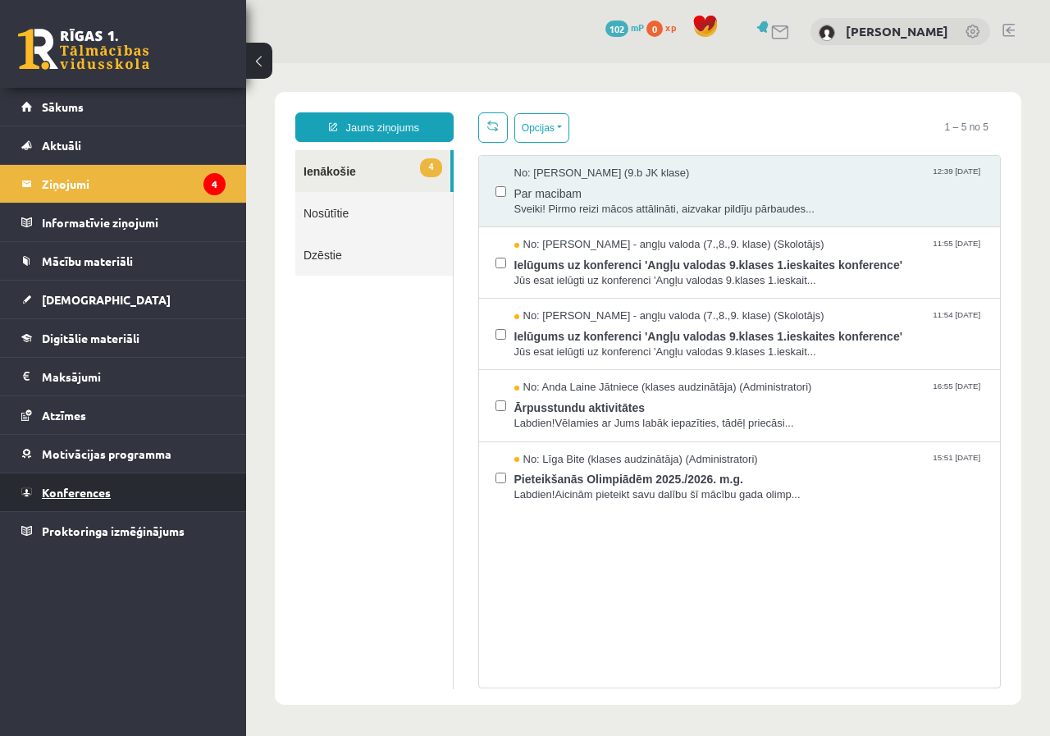
click at [68, 505] on link "Konferences" at bounding box center [123, 492] width 204 height 38
